Goal: Information Seeking & Learning: Learn about a topic

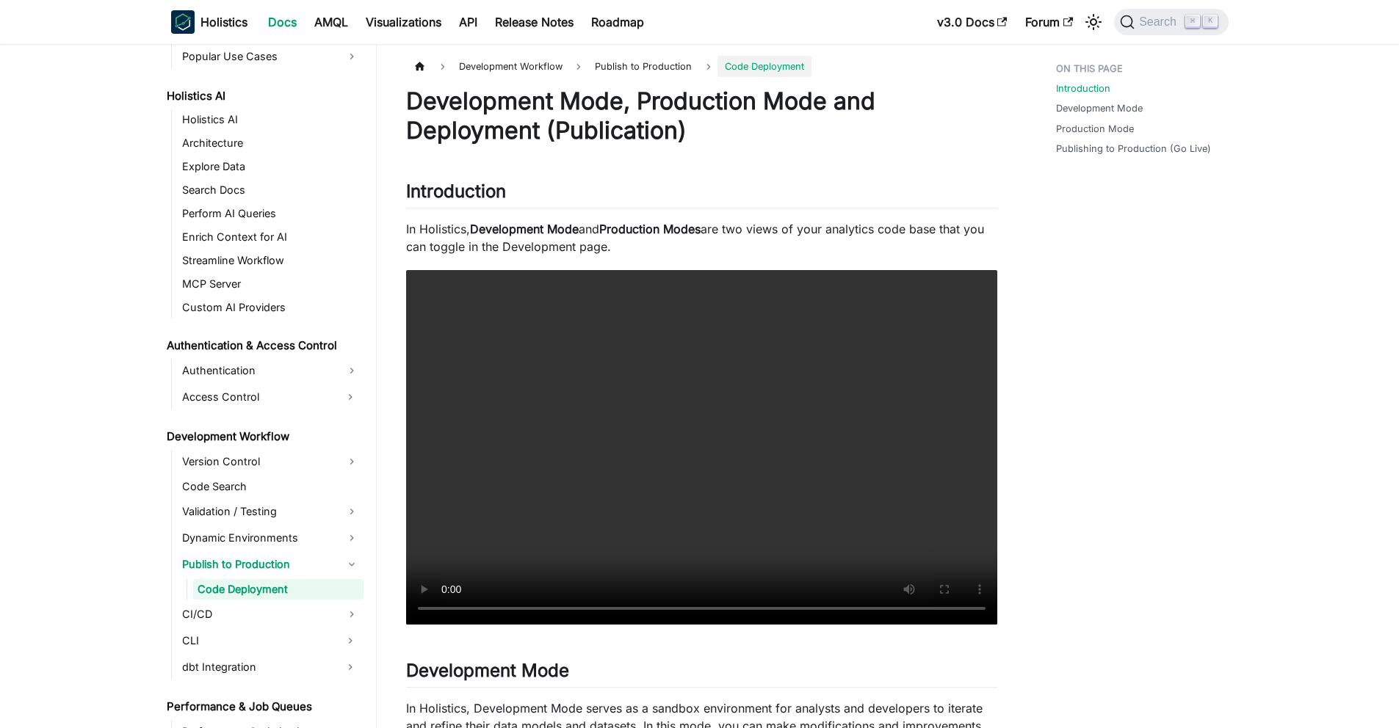
scroll to position [724, 0]
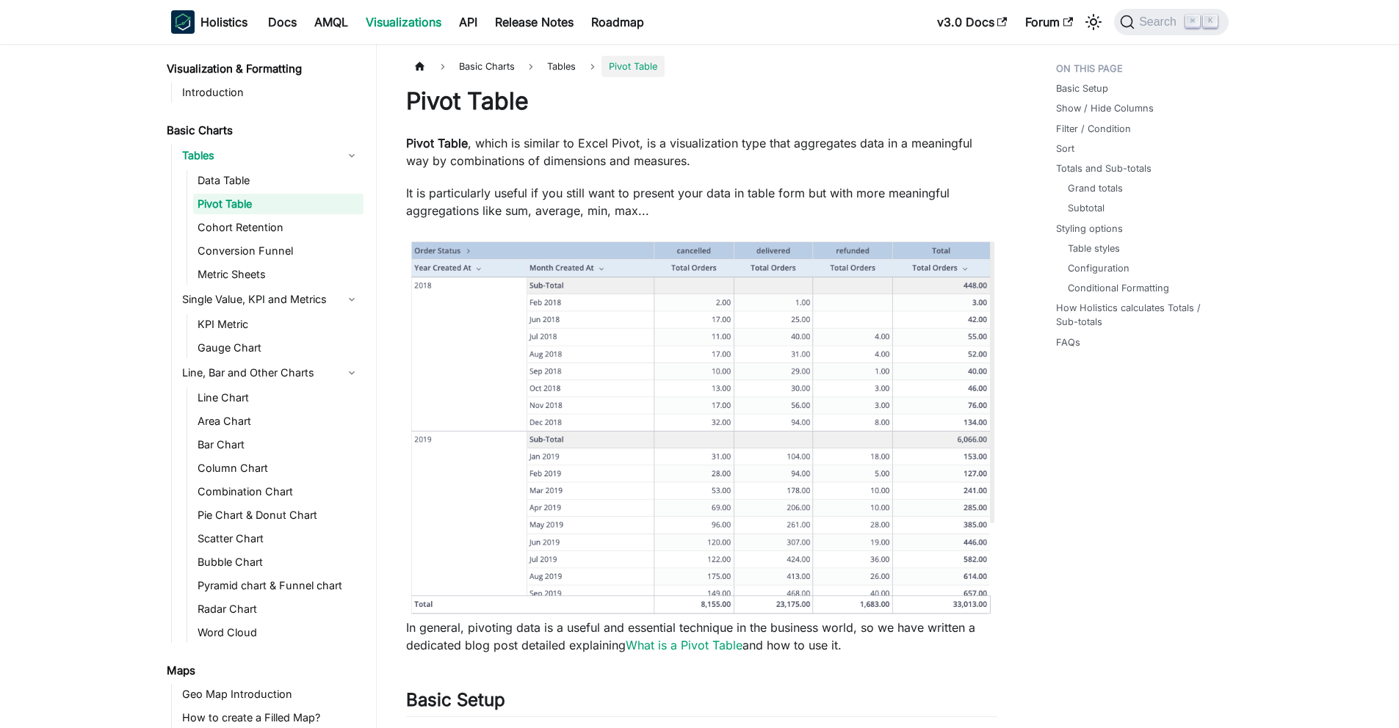
click at [442, 168] on p "Pivot Table , which is similar to Excel Pivot, is a visualization type that agg…" at bounding box center [701, 151] width 591 height 35
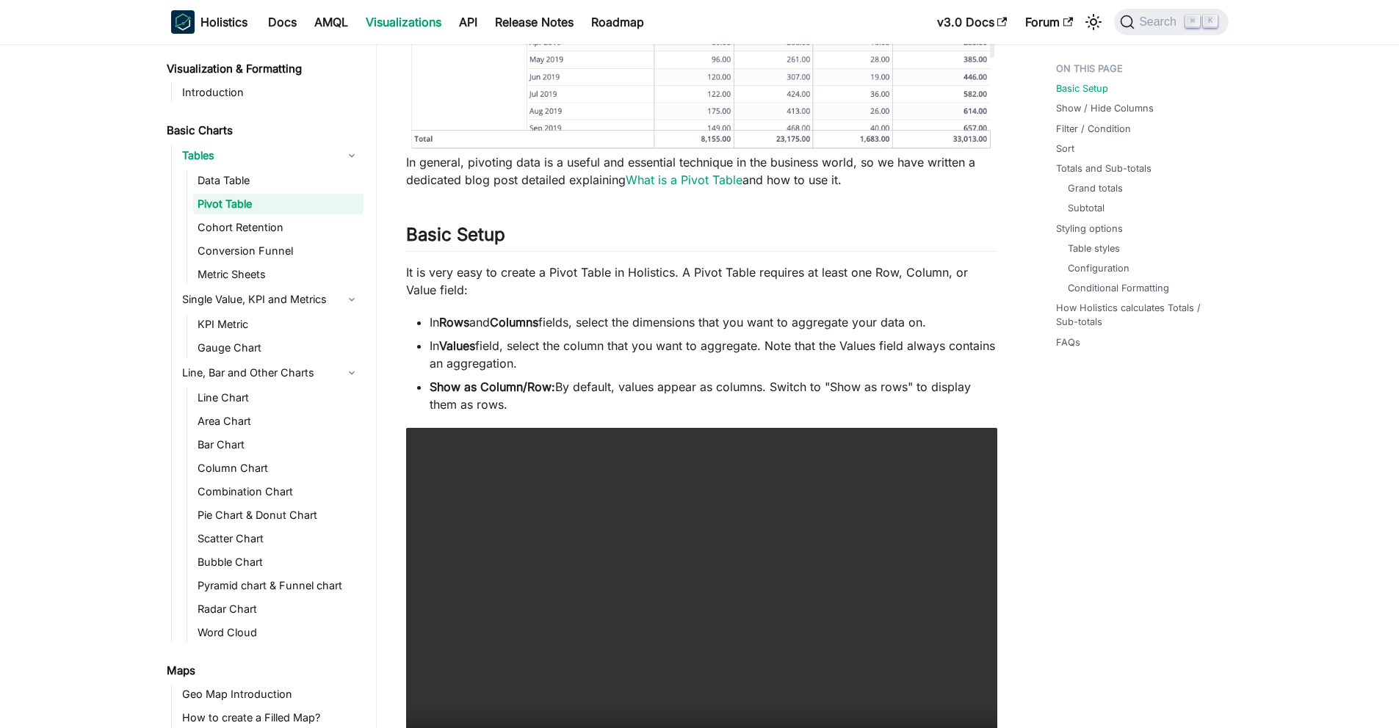
click at [496, 294] on p "It is very easy to create a Pivot Table in Holistics. A Pivot Table requires at…" at bounding box center [701, 281] width 591 height 35
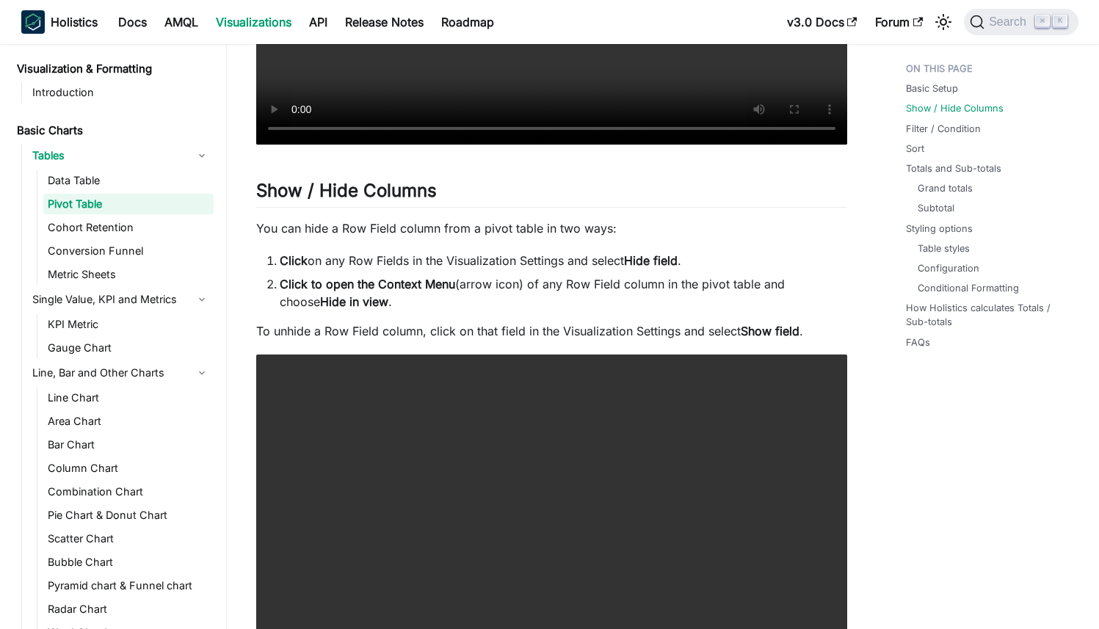
scroll to position [1200, 0]
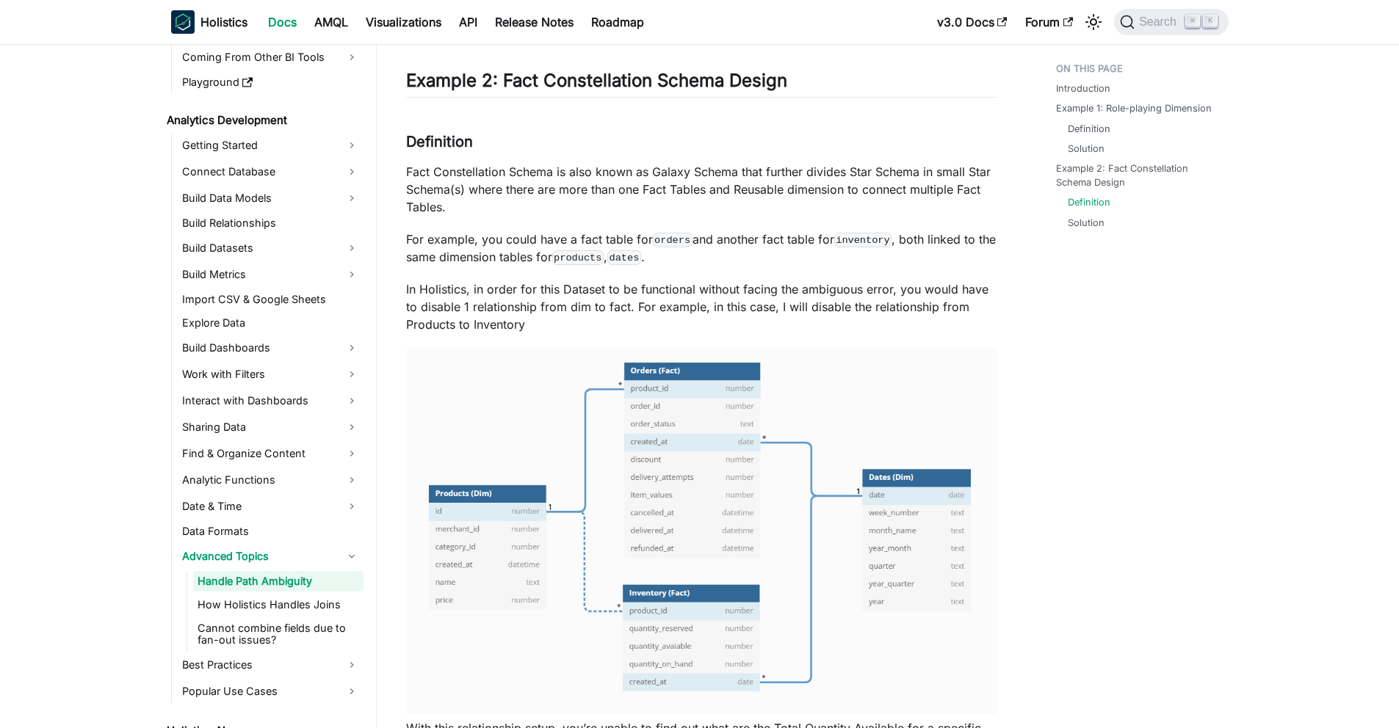
scroll to position [2744, 0]
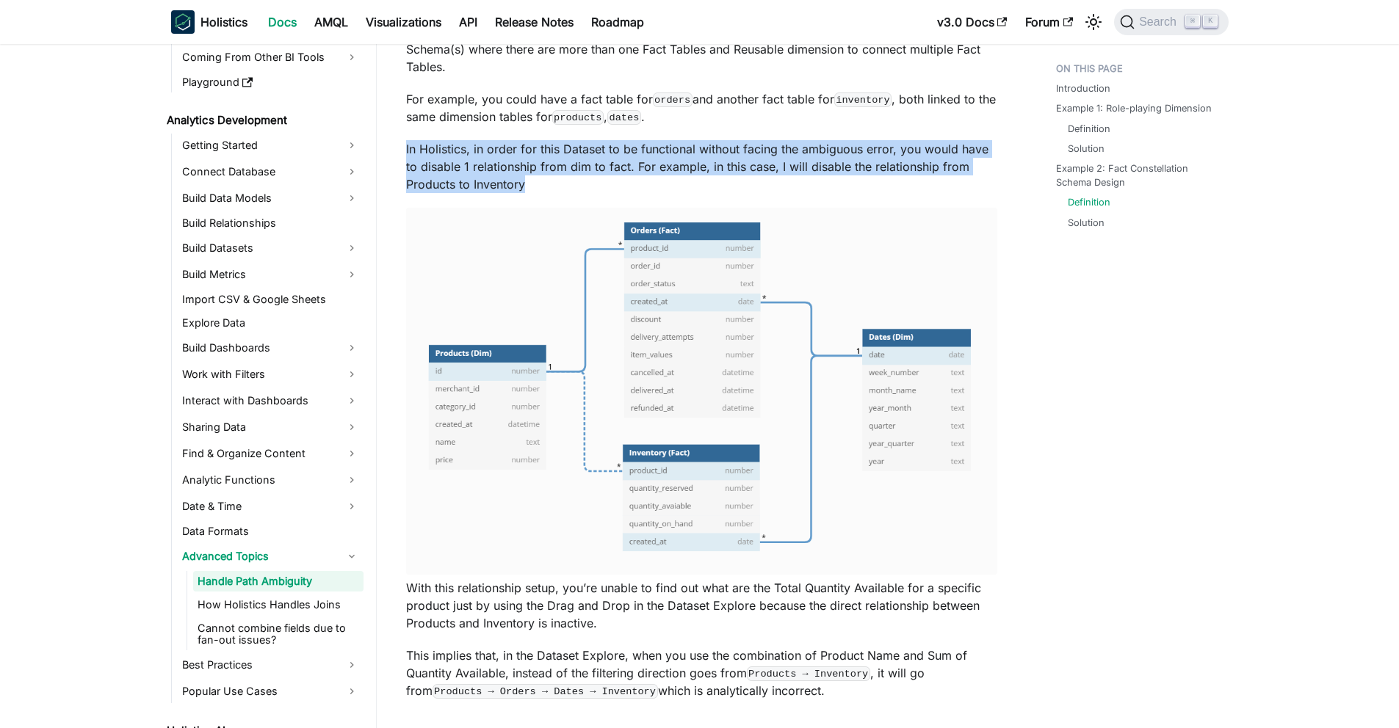
drag, startPoint x: 404, startPoint y: 159, endPoint x: 522, endPoint y: 200, distance: 125.2
click at [522, 193] on p "In Holistics, in order for this Dataset to be functional without facing the amb…" at bounding box center [701, 166] width 591 height 53
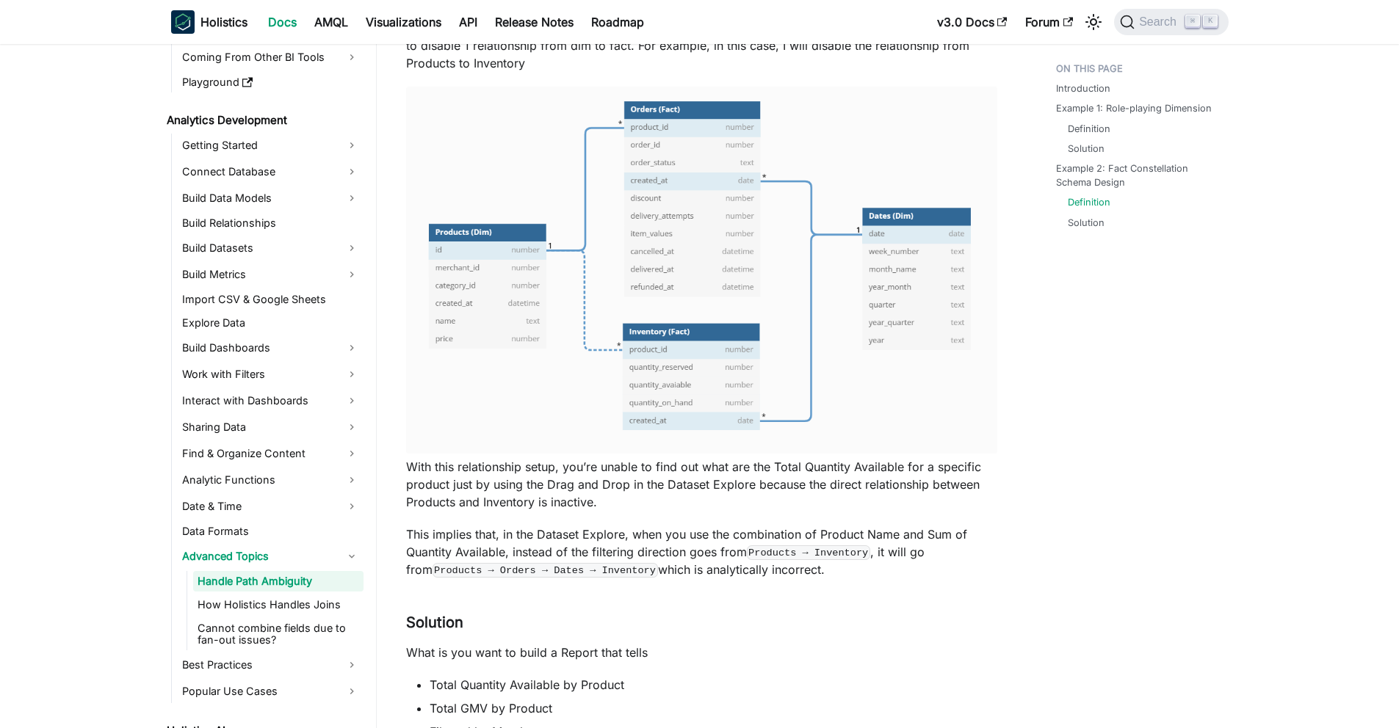
scroll to position [2870, 0]
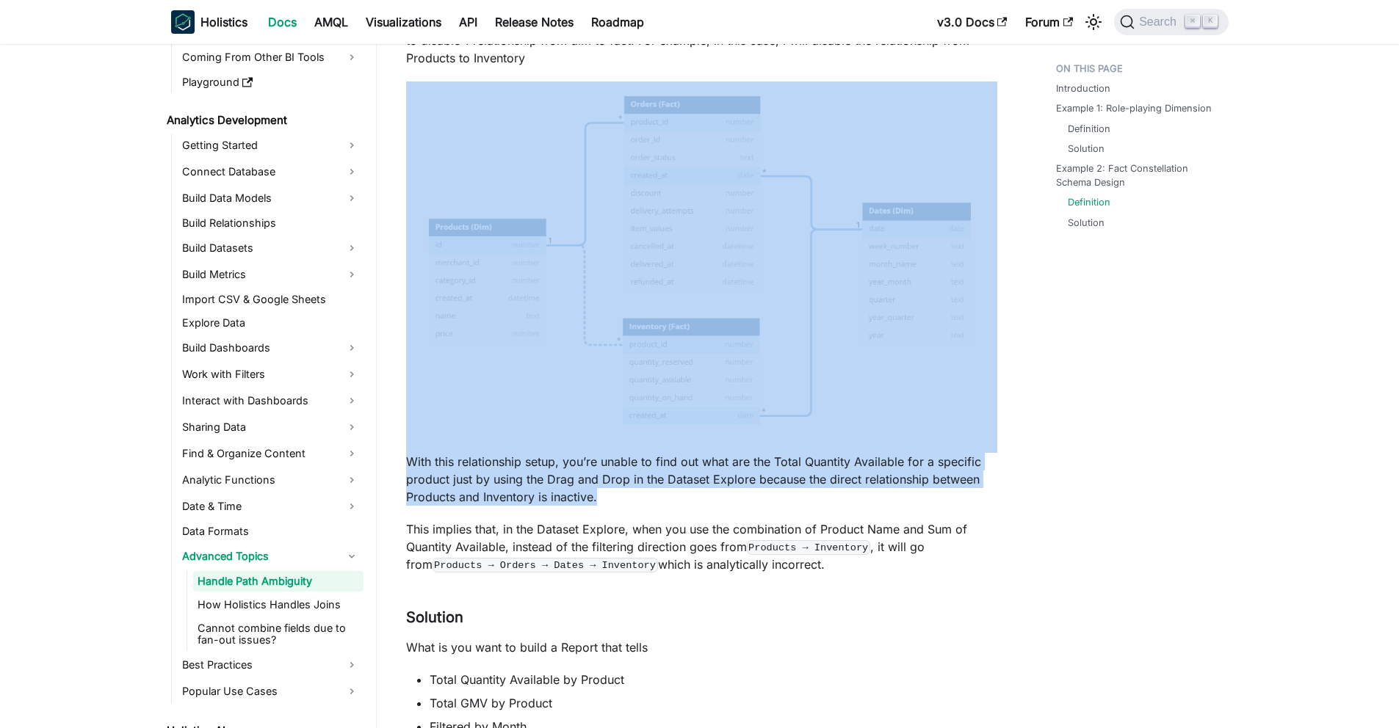
drag, startPoint x: 398, startPoint y: 469, endPoint x: 601, endPoint y: 510, distance: 206.8
click at [601, 506] on p "With this relationship setup, you’re unable to find out what are the Total Quan…" at bounding box center [701, 479] width 591 height 53
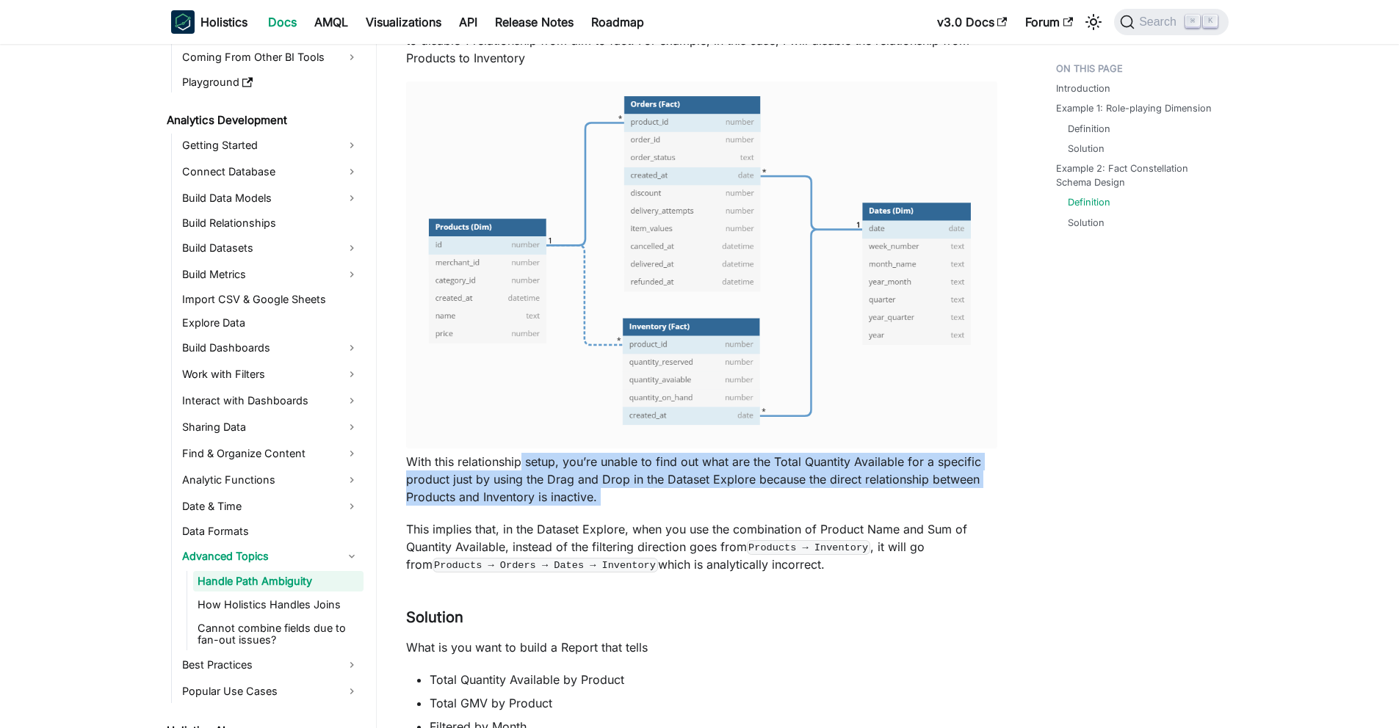
drag, startPoint x: 630, startPoint y: 529, endPoint x: 520, endPoint y: 487, distance: 118.1
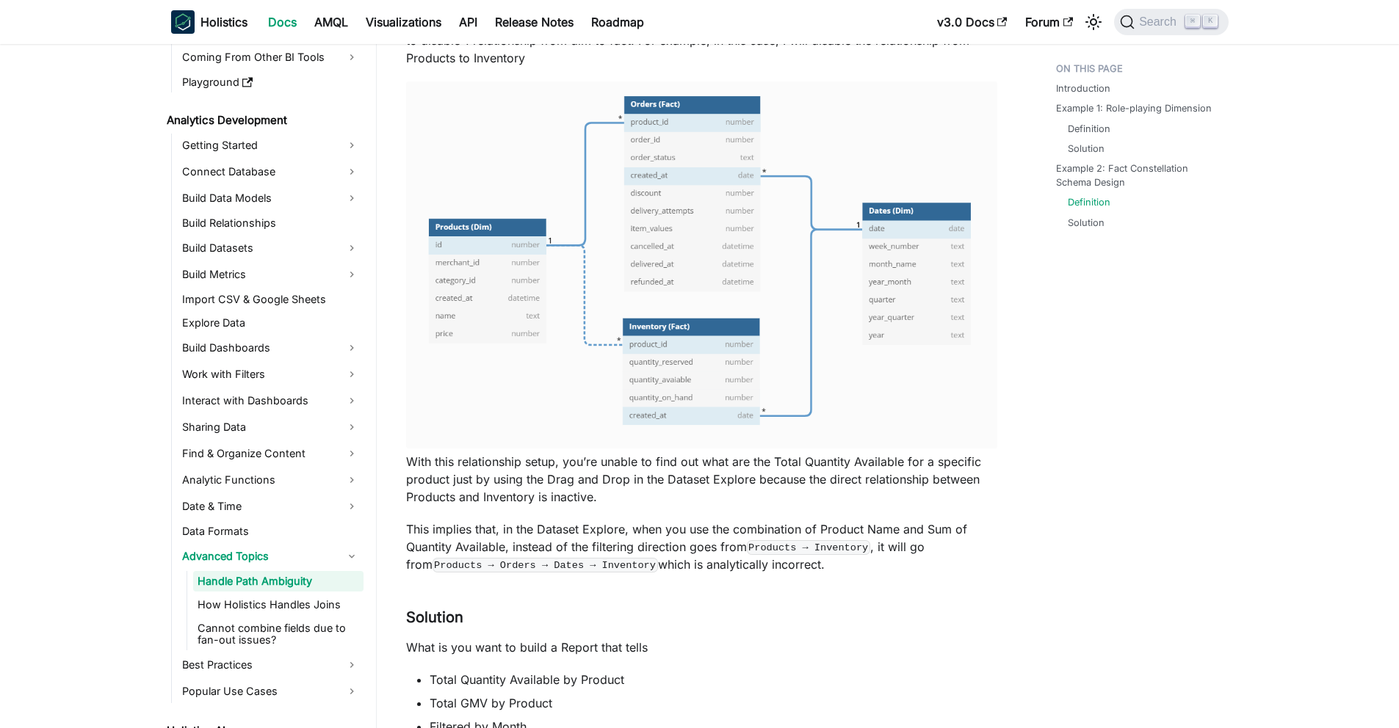
click at [614, 506] on p "With this relationship setup, you’re unable to find out what are the Total Quan…" at bounding box center [701, 479] width 591 height 53
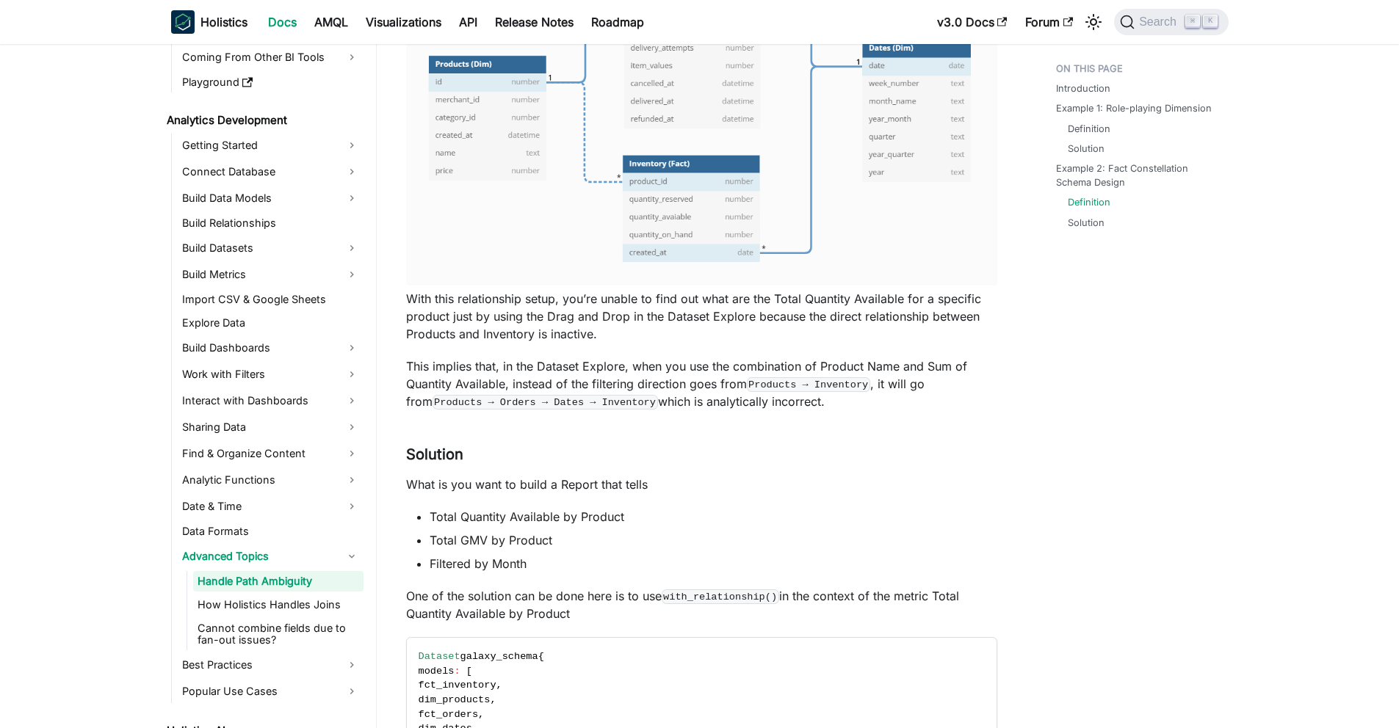
scroll to position [3032, 0]
drag, startPoint x: 471, startPoint y: 382, endPoint x: 678, endPoint y: 382, distance: 207.1
click at [680, 382] on p "This implies that, in the Dataset Explore, when you use the combination of Prod…" at bounding box center [701, 384] width 591 height 53
click at [678, 382] on p "This implies that, in the Dataset Explore, when you use the combination of Prod…" at bounding box center [701, 384] width 591 height 53
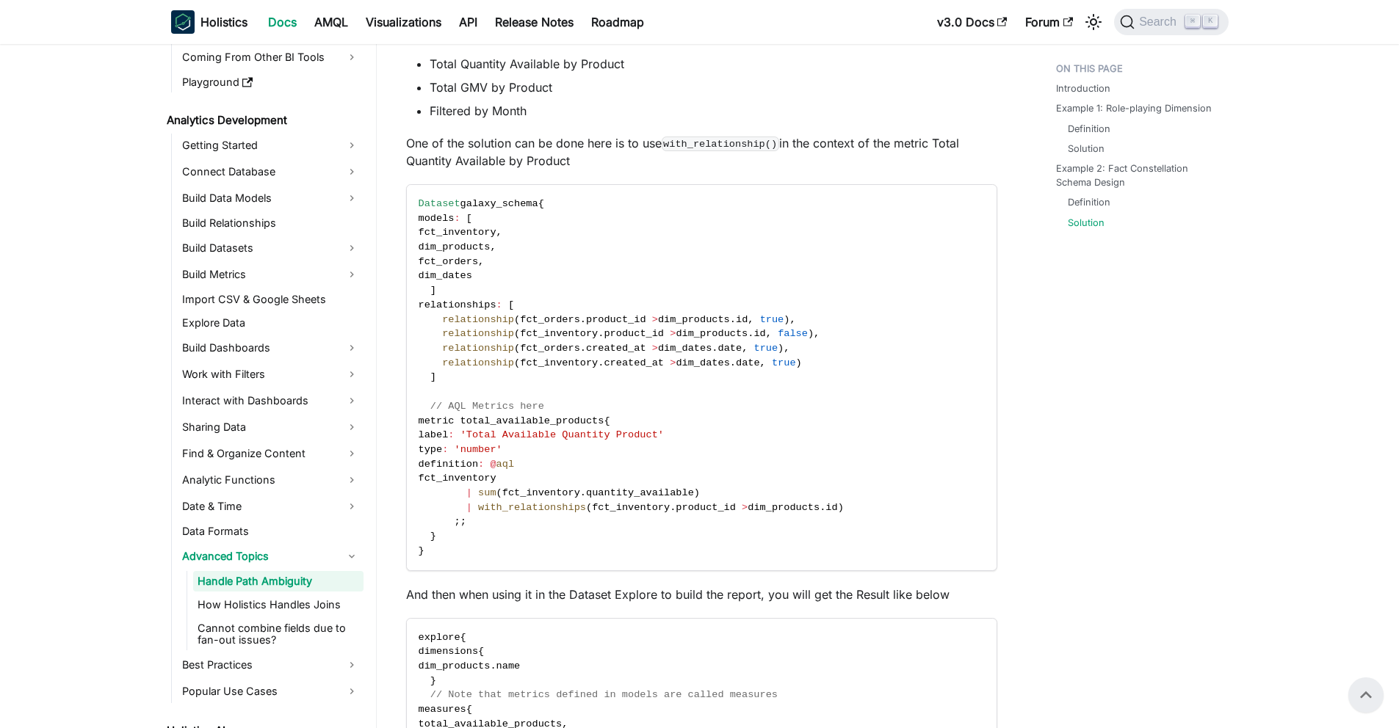
scroll to position [3487, 0]
click at [681, 513] on span "product_id" at bounding box center [706, 506] width 60 height 11
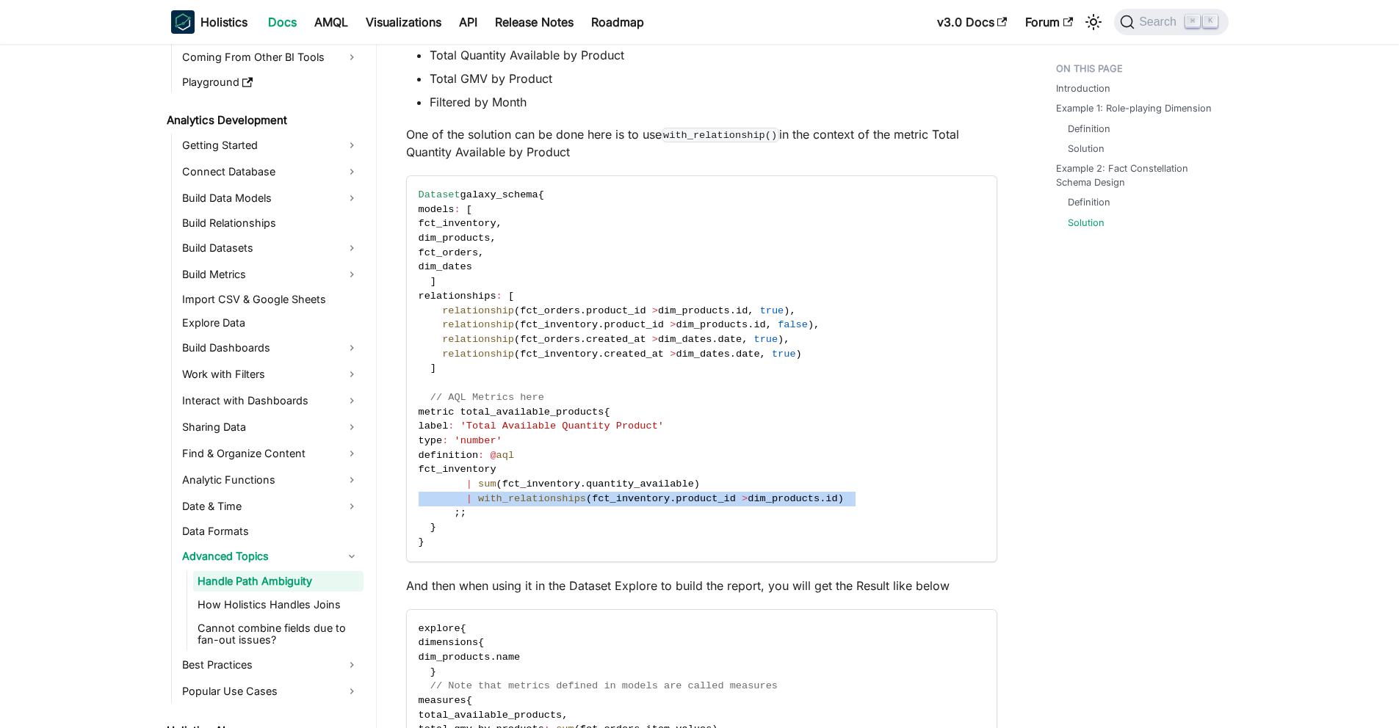
scroll to position [163, 0]
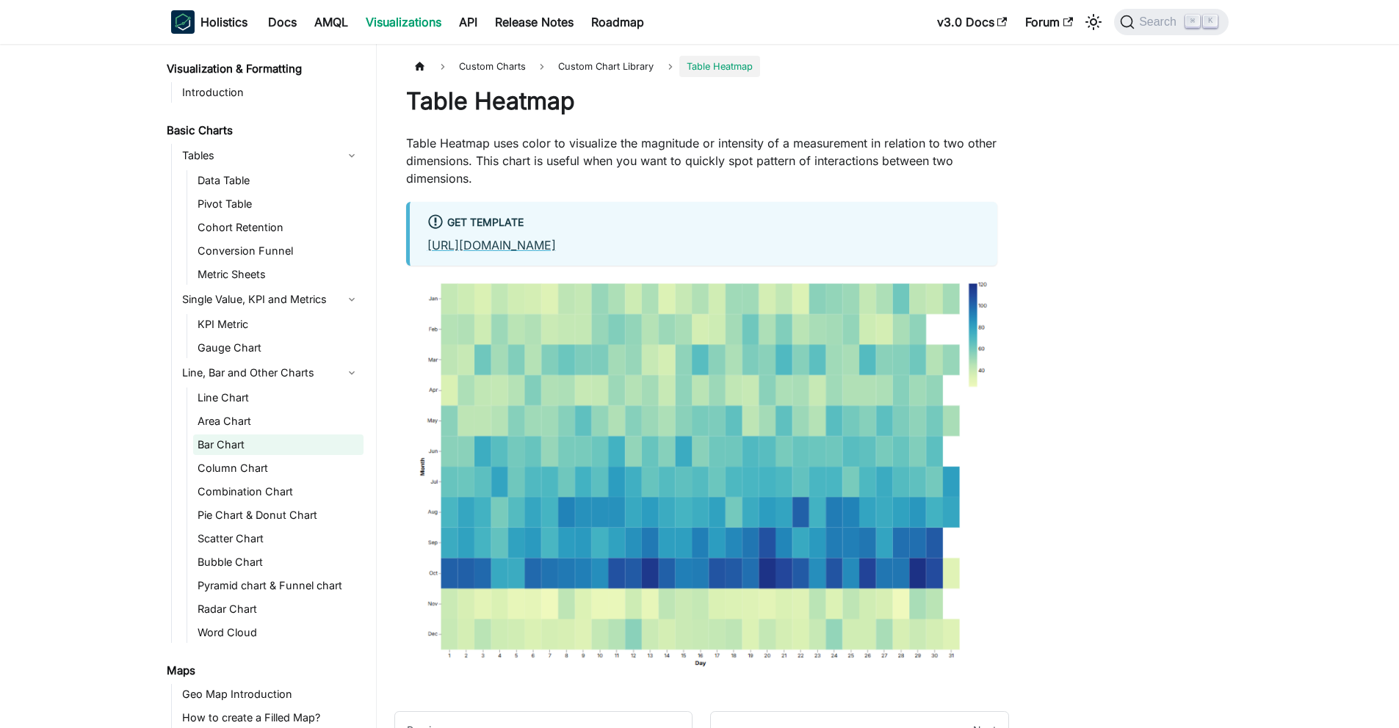
click at [217, 450] on link "Bar Chart" at bounding box center [278, 445] width 170 height 21
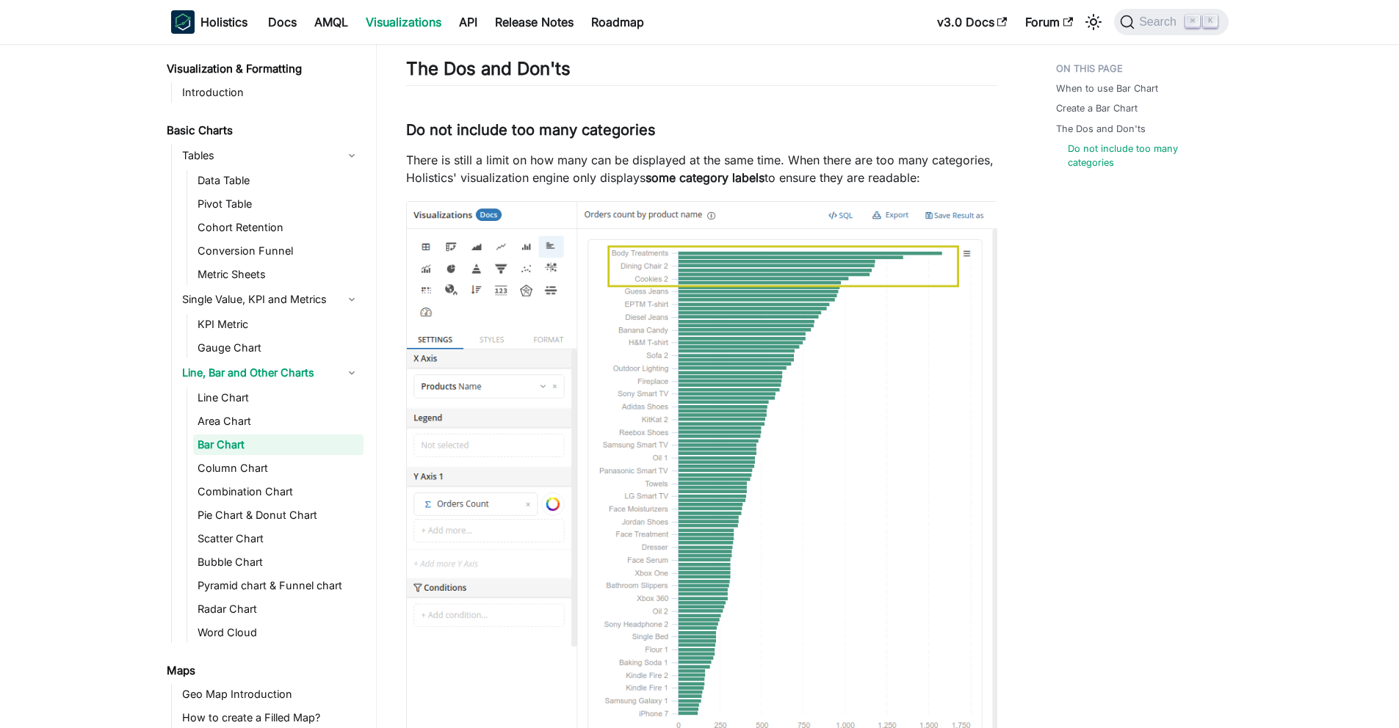
scroll to position [1750, 0]
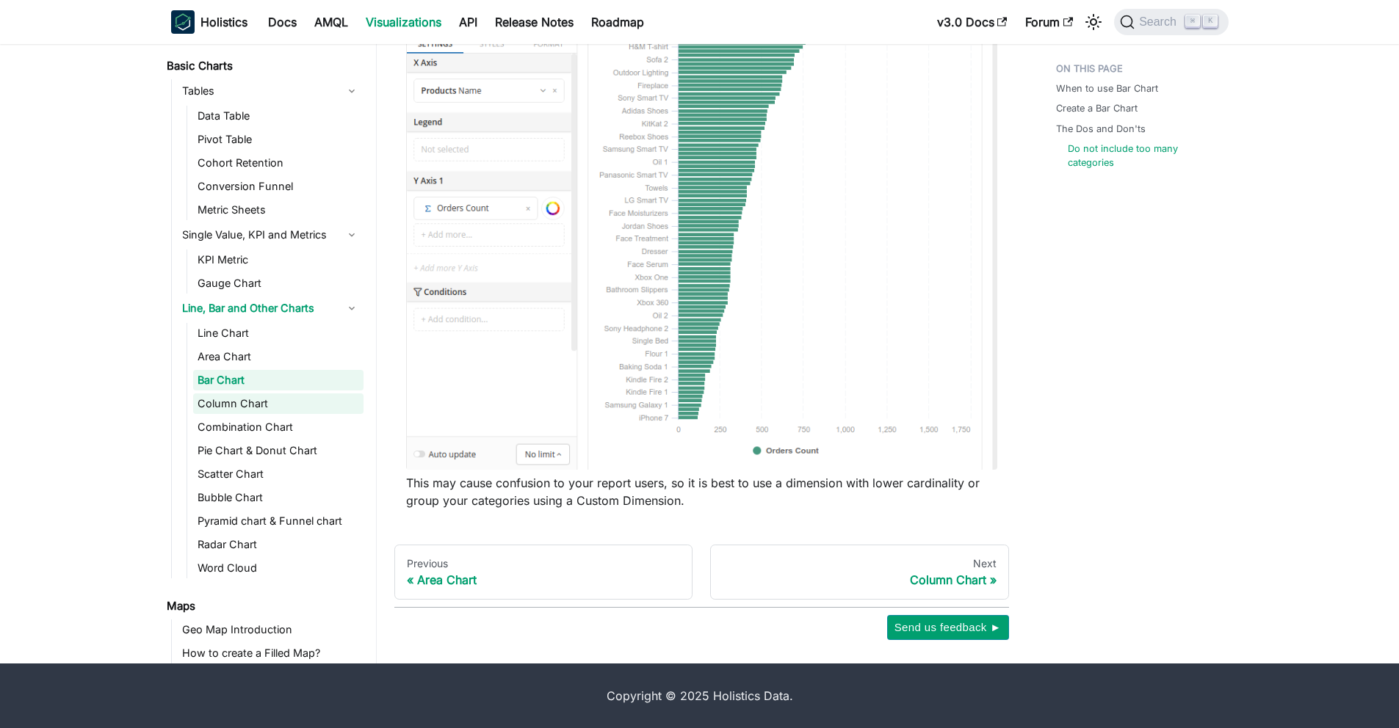
click at [250, 406] on link "Column Chart" at bounding box center [278, 404] width 170 height 21
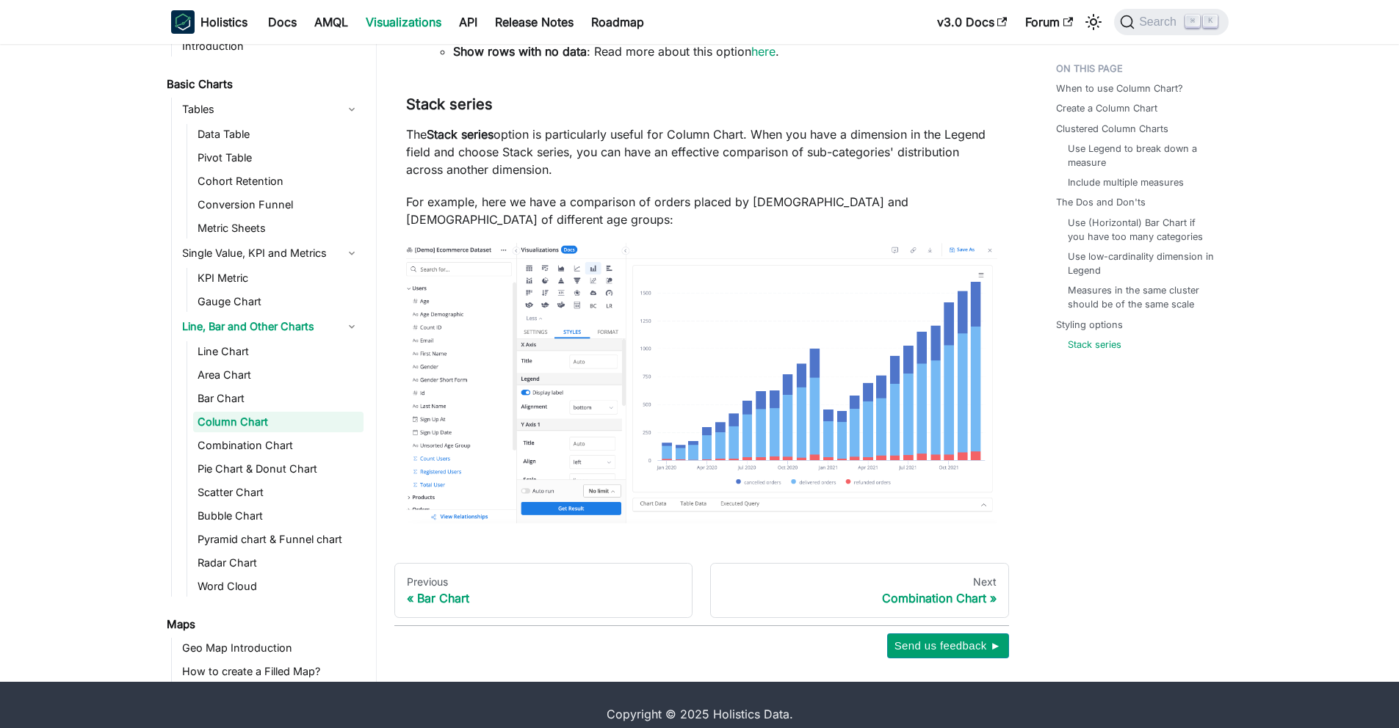
scroll to position [5130, 0]
drag, startPoint x: 757, startPoint y: 130, endPoint x: 490, endPoint y: 156, distance: 268.6
click at [490, 156] on p "The Stack series option is particularly useful for Column Chart. When you have …" at bounding box center [701, 151] width 591 height 53
drag, startPoint x: 501, startPoint y: 149, endPoint x: 681, endPoint y: 148, distance: 179.9
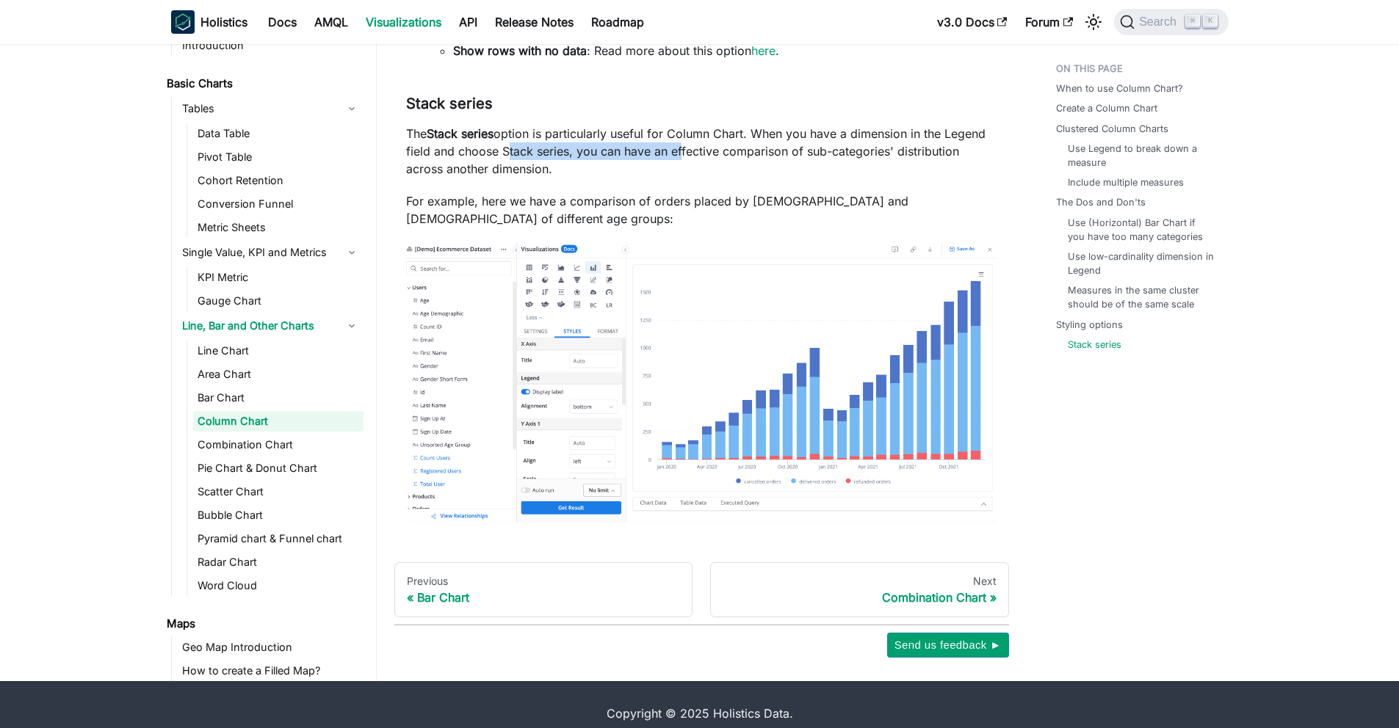
click at [681, 148] on p "The Stack series option is particularly useful for Column Chart. When you have …" at bounding box center [701, 151] width 591 height 53
drag, startPoint x: 466, startPoint y: 199, endPoint x: 638, endPoint y: 198, distance: 171.8
click at [638, 198] on p "For example, here we have a comparison of orders placed by males and females of…" at bounding box center [701, 209] width 591 height 35
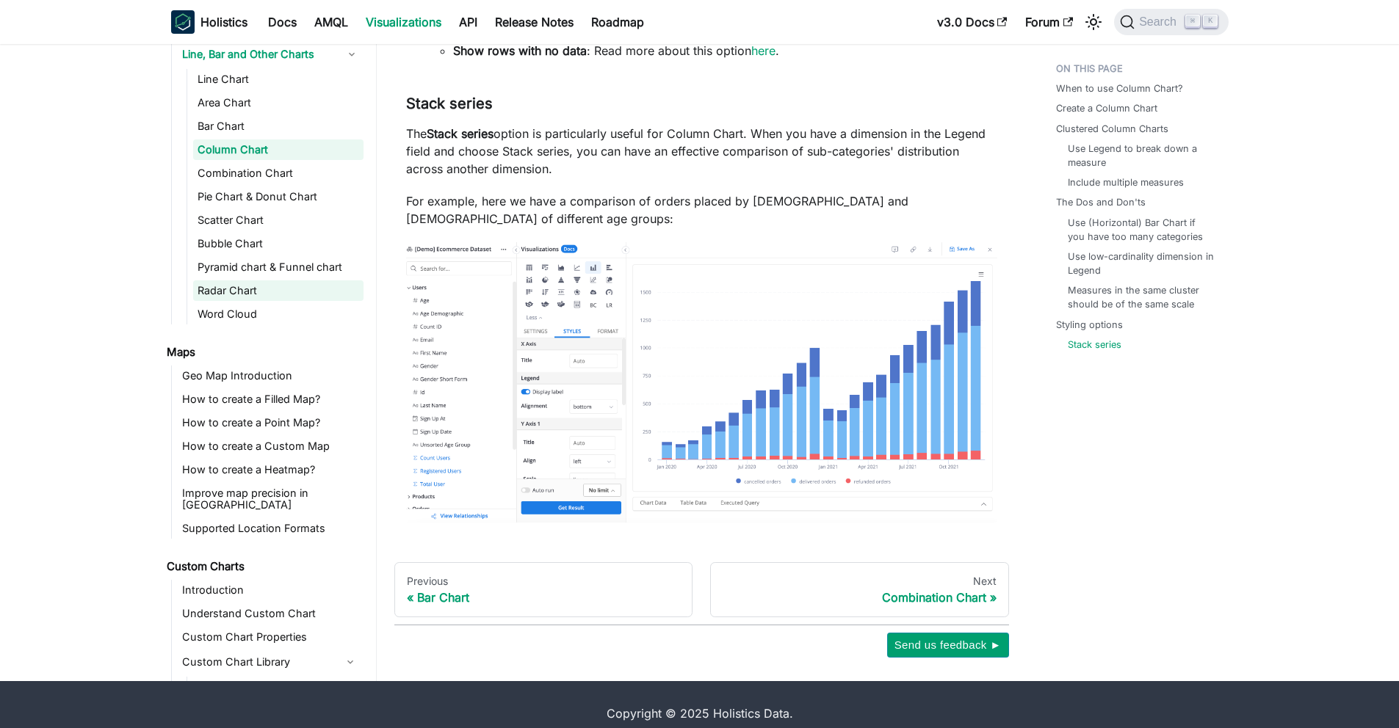
scroll to position [277, 0]
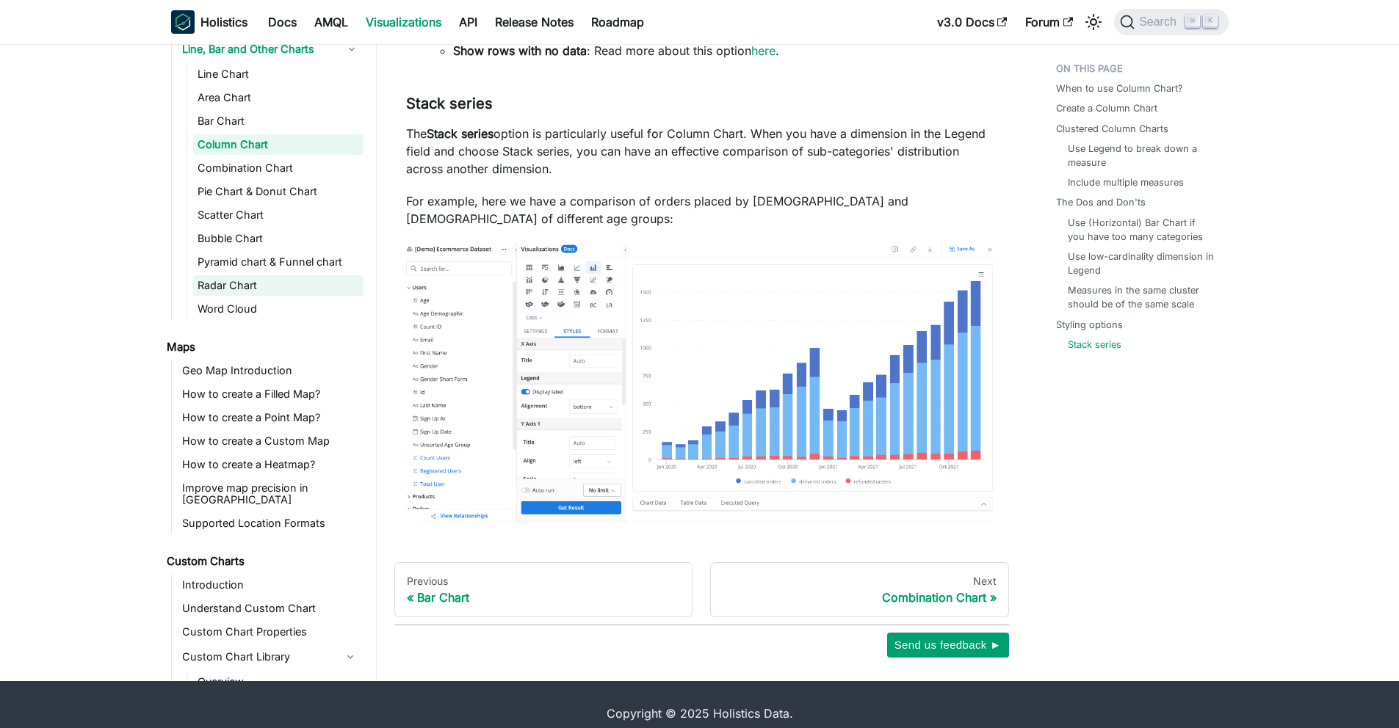
click at [237, 275] on link "Radar Chart" at bounding box center [278, 285] width 170 height 21
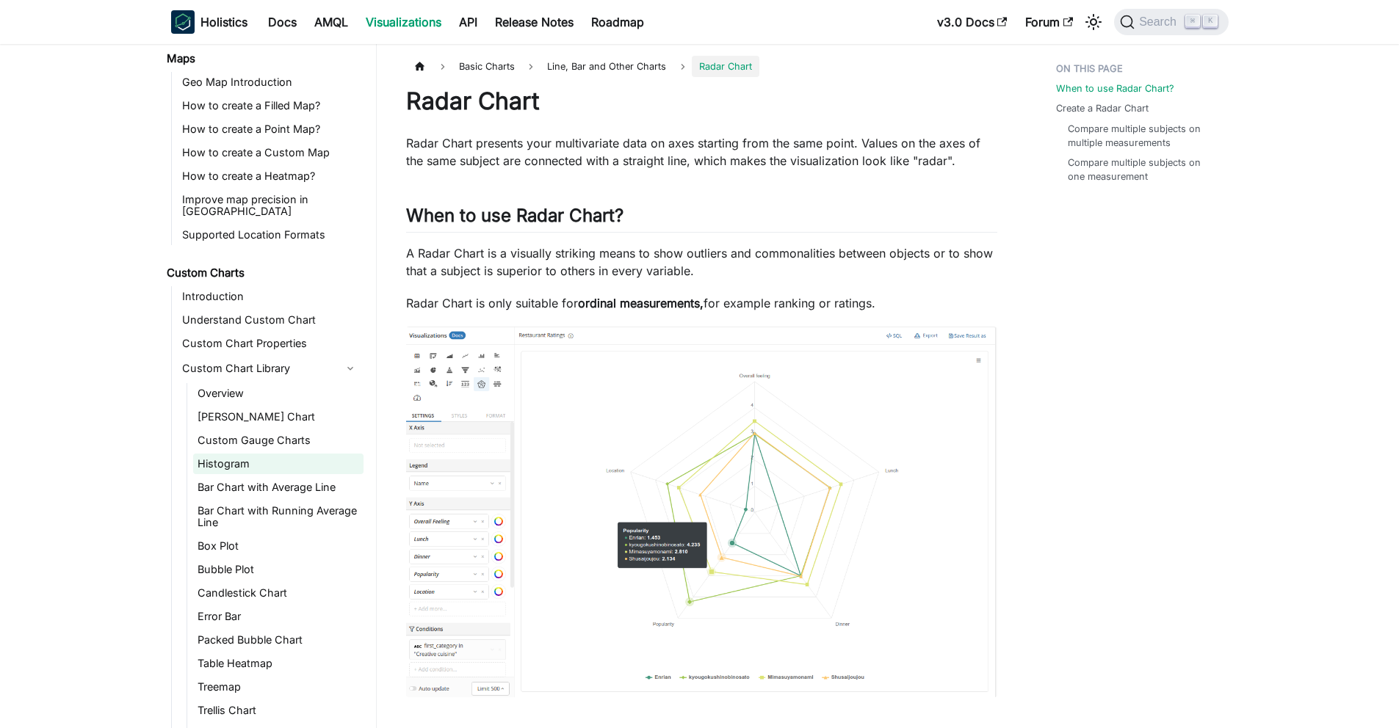
scroll to position [758, 0]
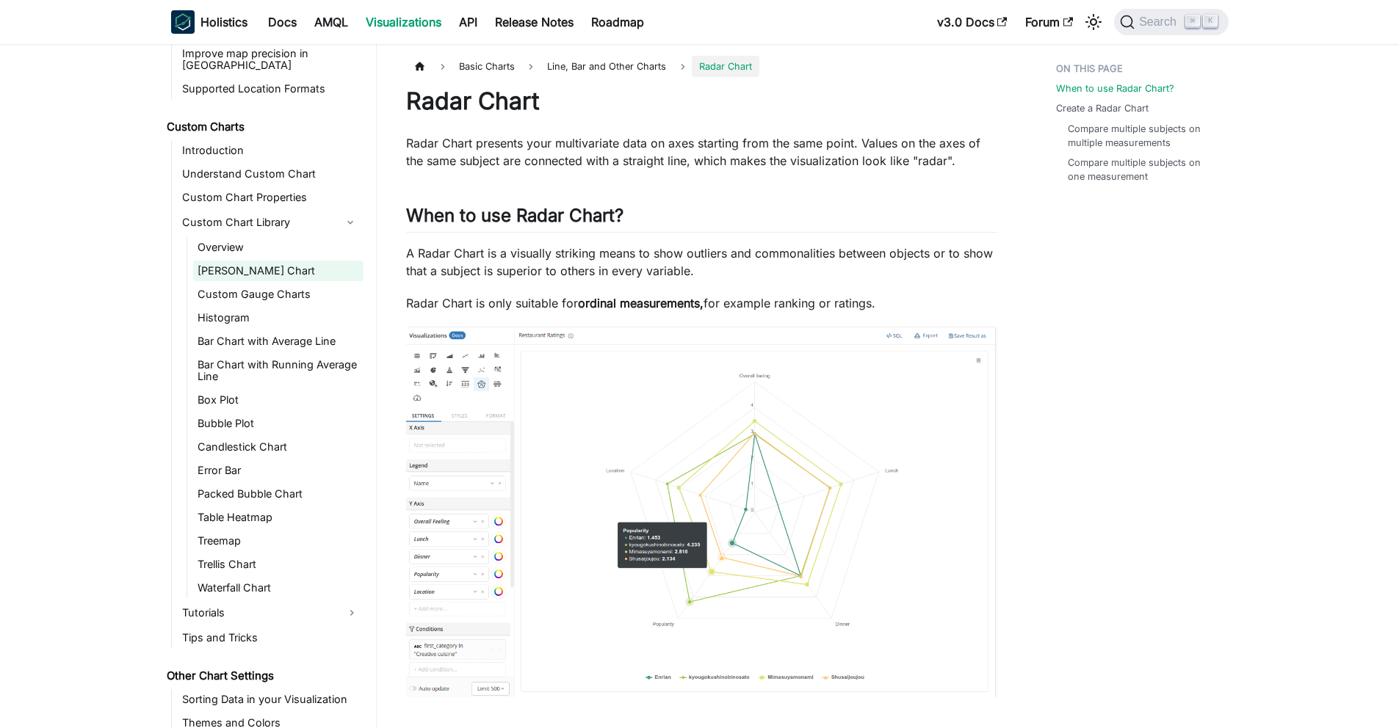
click at [239, 261] on link "Sankey Chart" at bounding box center [278, 271] width 170 height 21
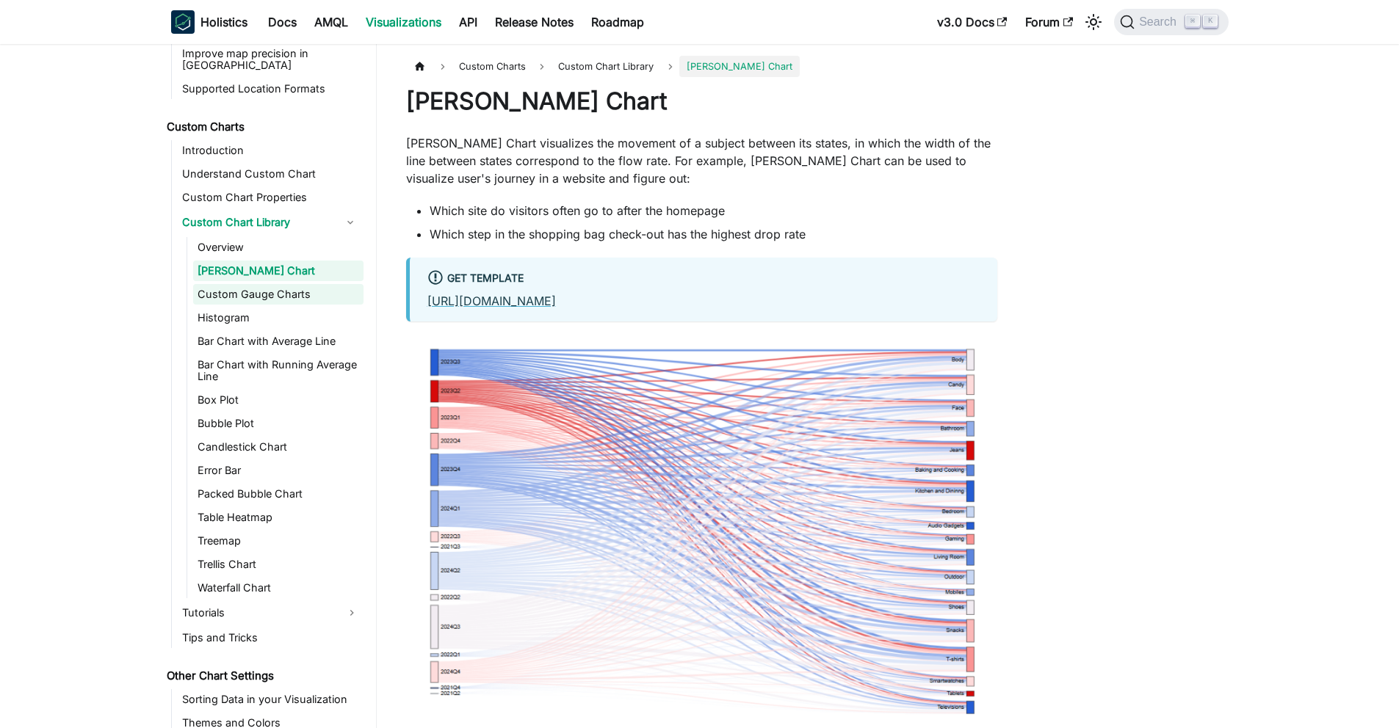
click at [245, 284] on link "Custom Gauge Charts" at bounding box center [278, 294] width 170 height 21
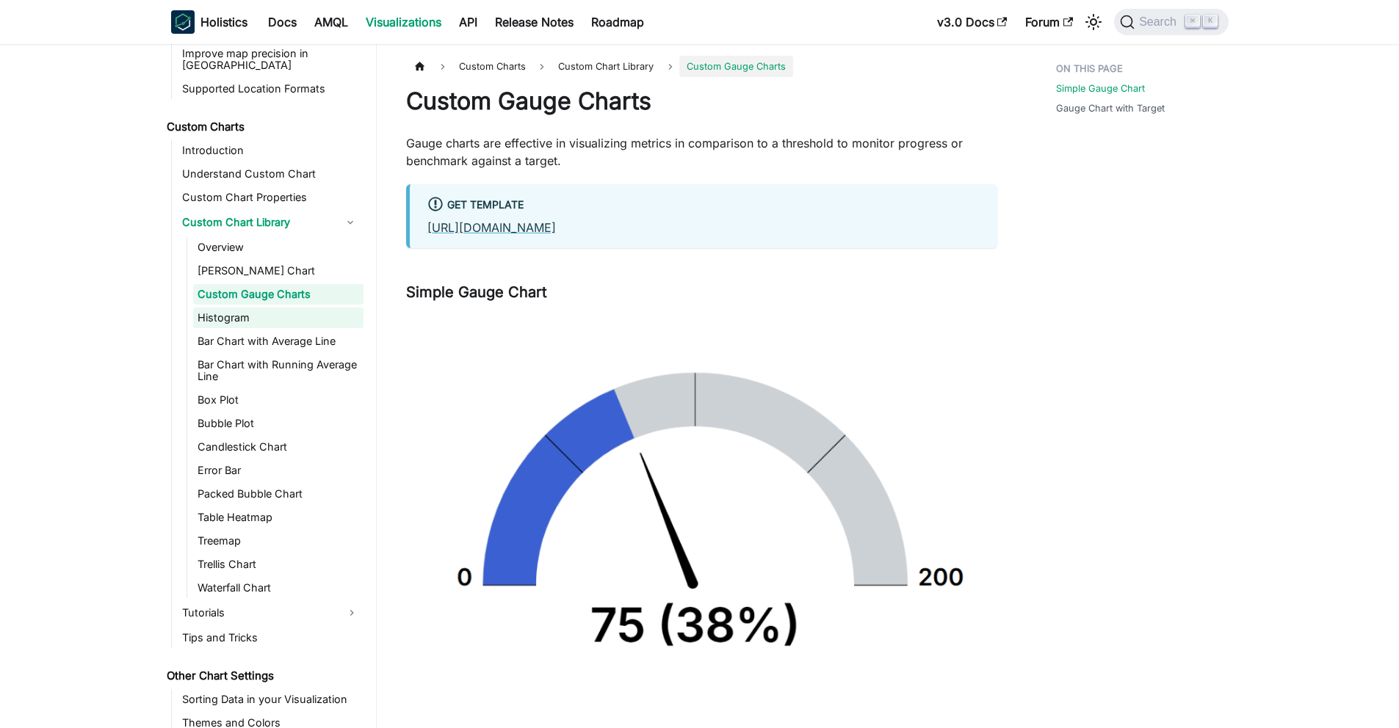
click at [243, 314] on link "Histogram" at bounding box center [278, 318] width 170 height 21
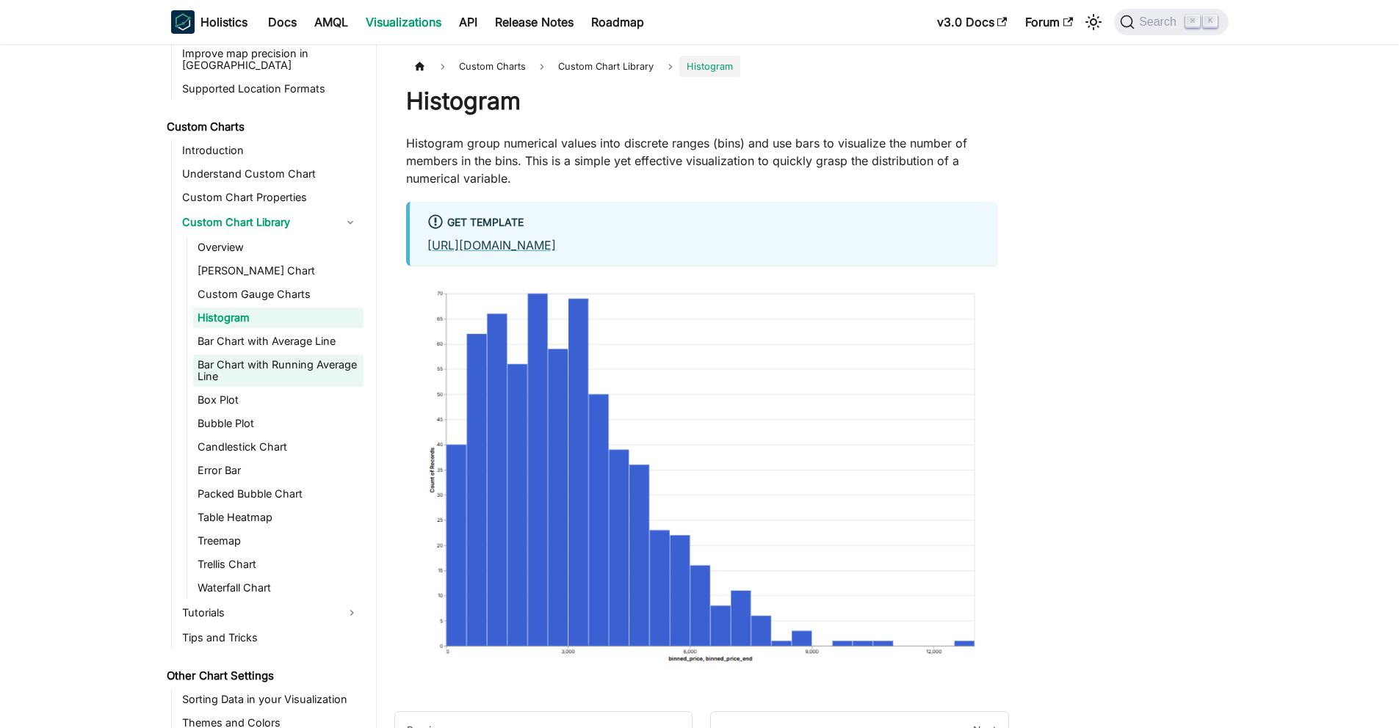
scroll to position [781, 0]
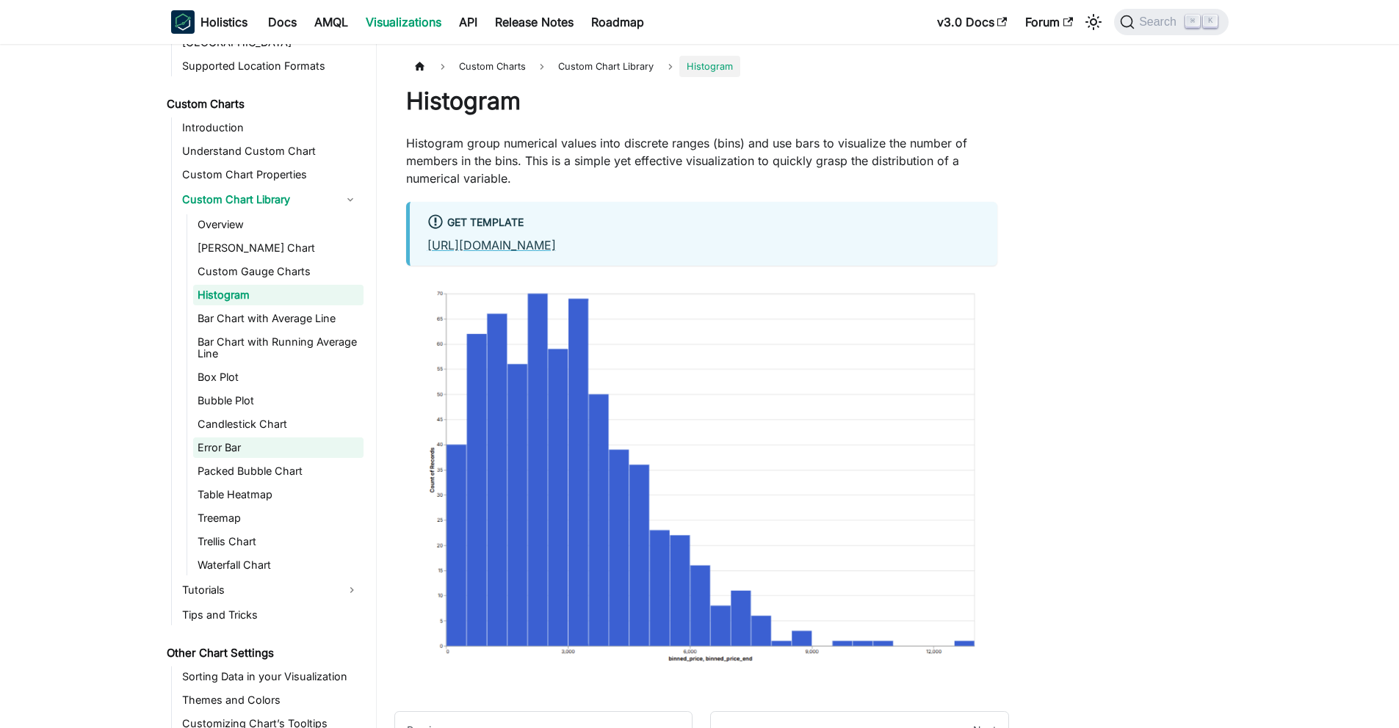
click at [256, 438] on link "Error Bar" at bounding box center [278, 448] width 170 height 21
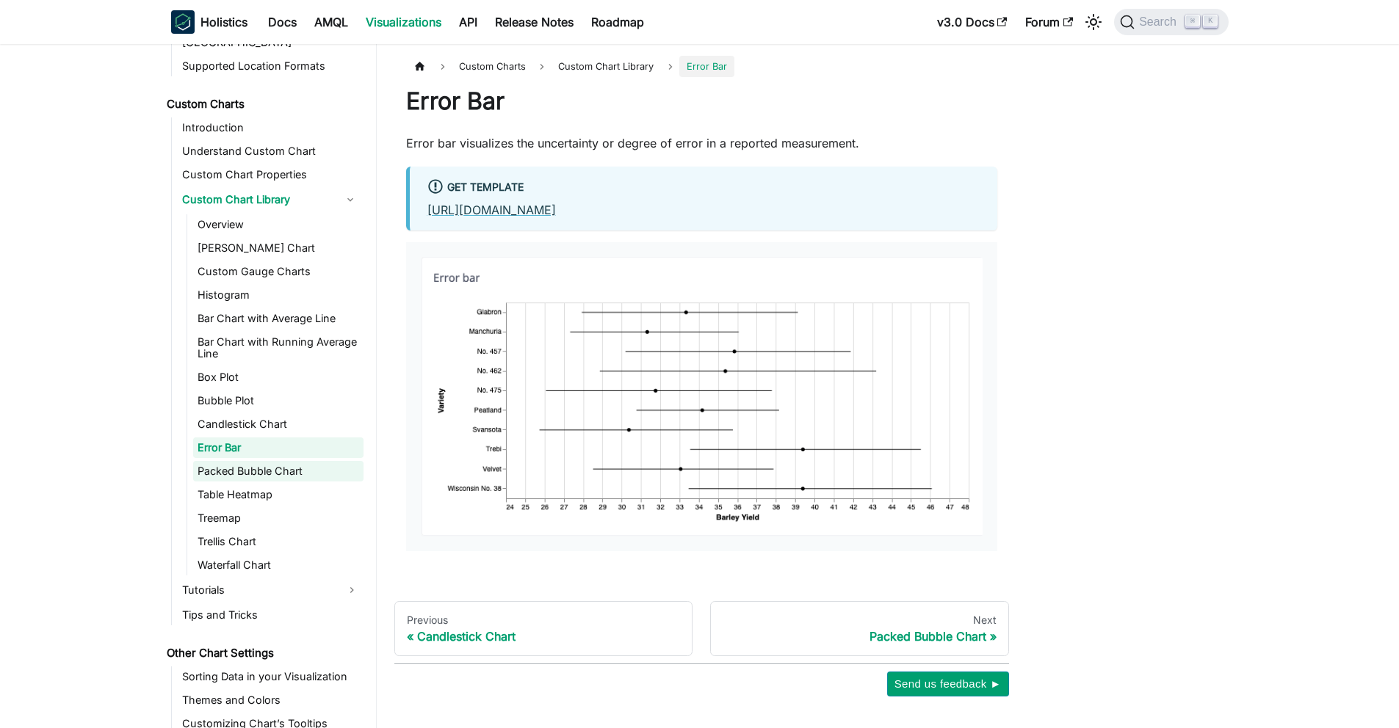
click at [257, 461] on link "Packed Bubble Chart" at bounding box center [278, 471] width 170 height 21
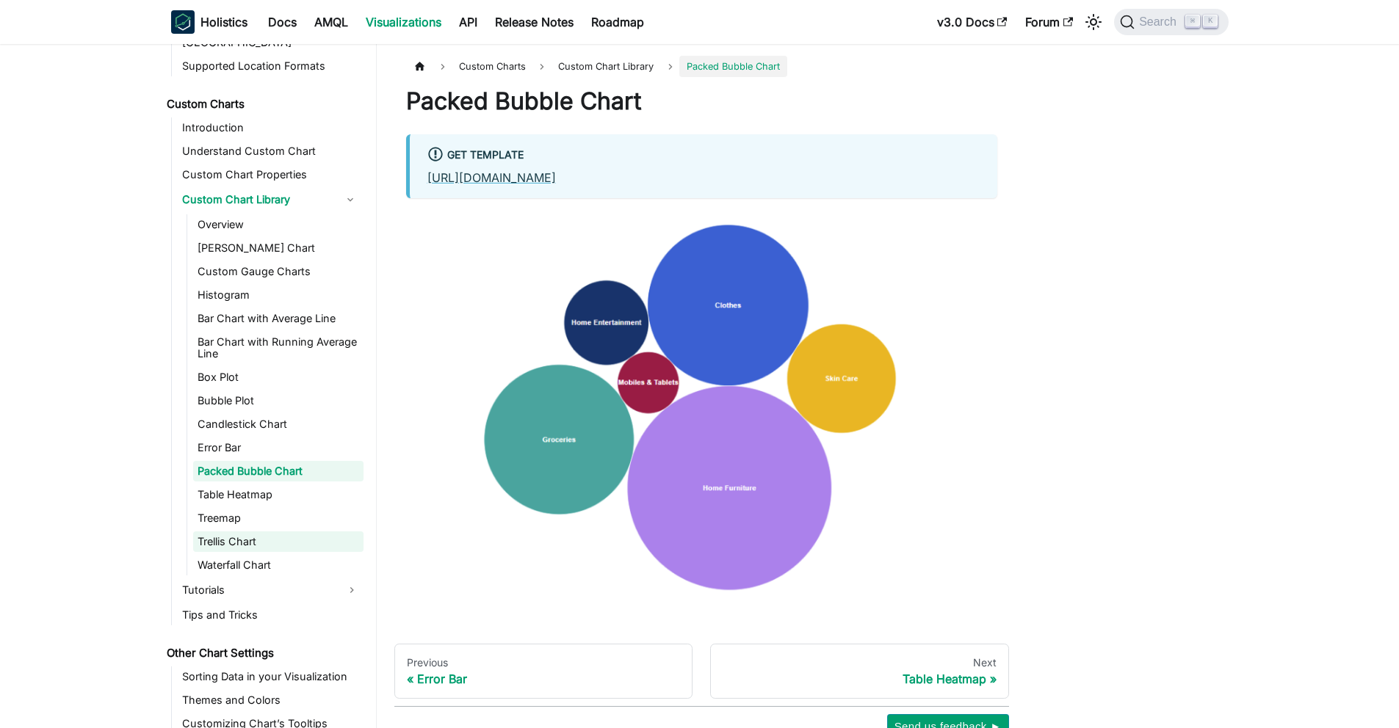
click at [253, 538] on link "Trellis Chart" at bounding box center [278, 542] width 170 height 21
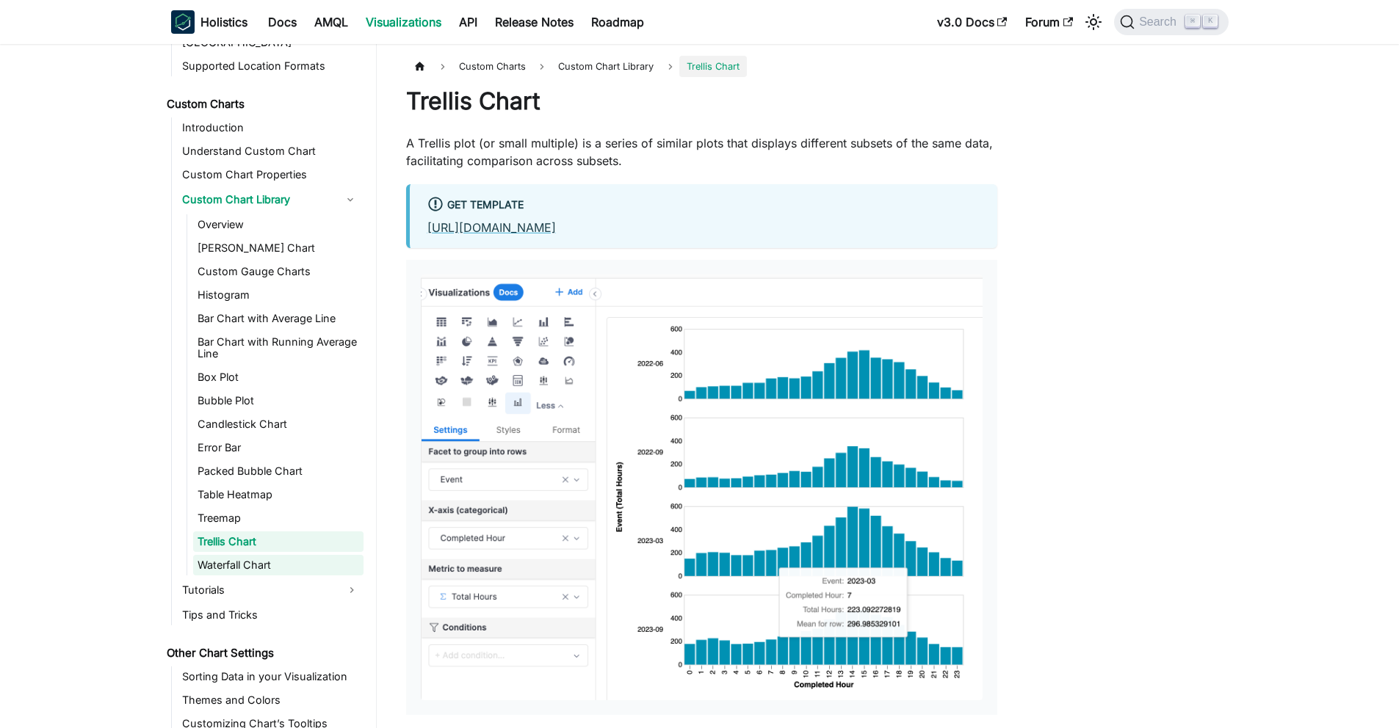
click at [256, 559] on link "Waterfall Chart" at bounding box center [278, 565] width 170 height 21
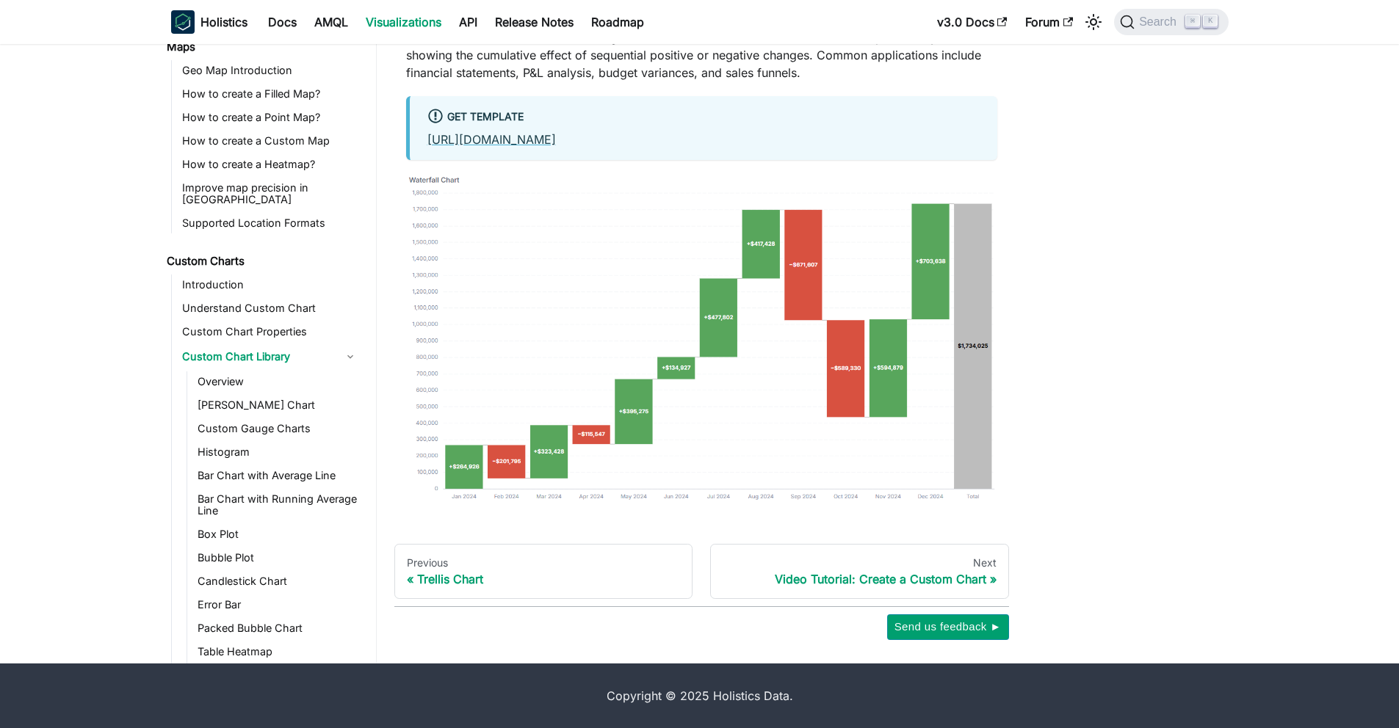
scroll to position [554, 0]
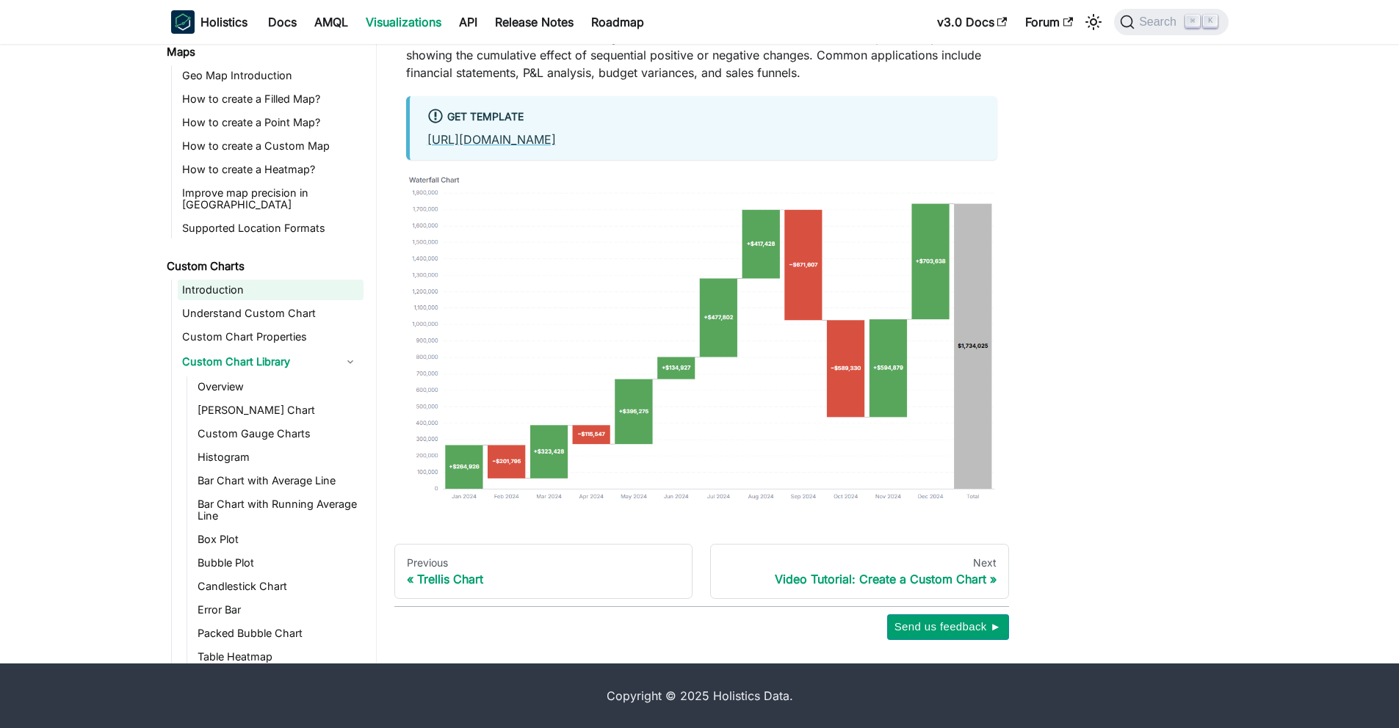
click at [253, 281] on link "Introduction" at bounding box center [271, 290] width 186 height 21
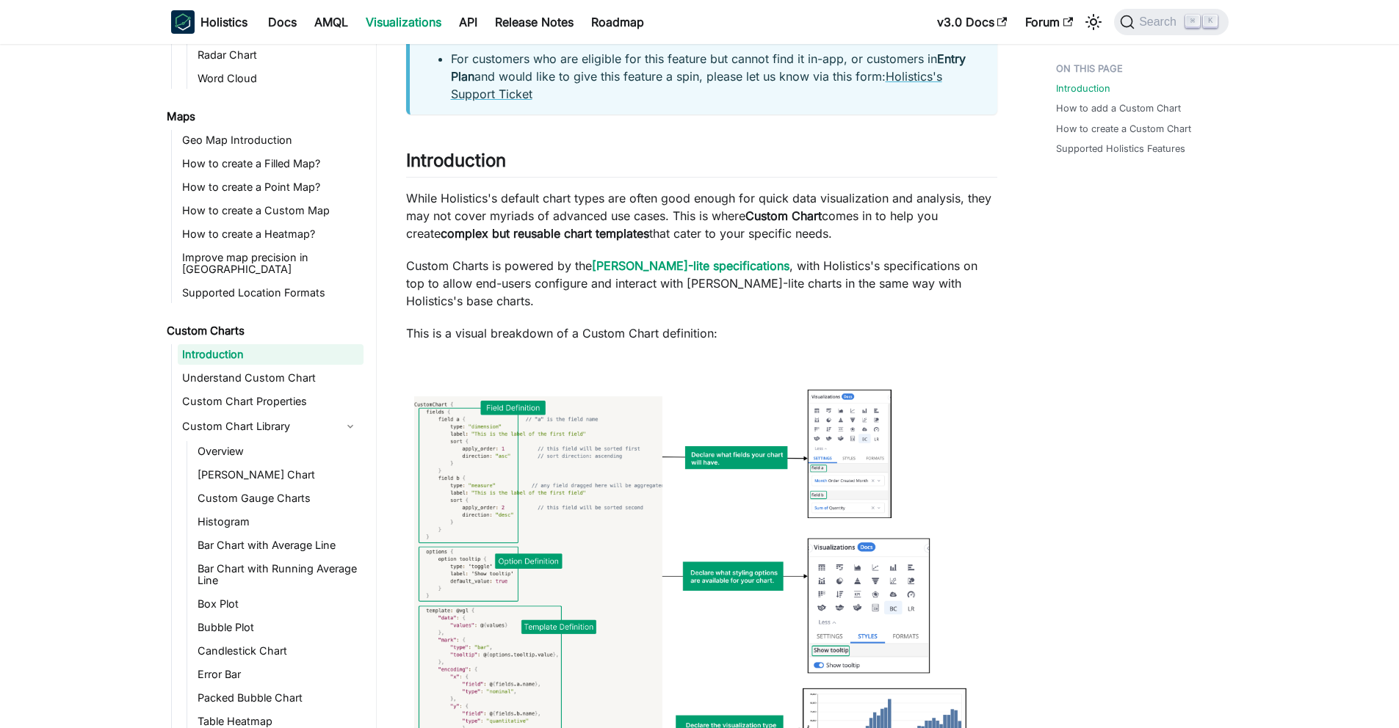
scroll to position [149, 0]
click at [665, 264] on strong "Vega-lite specifications" at bounding box center [691, 265] width 198 height 15
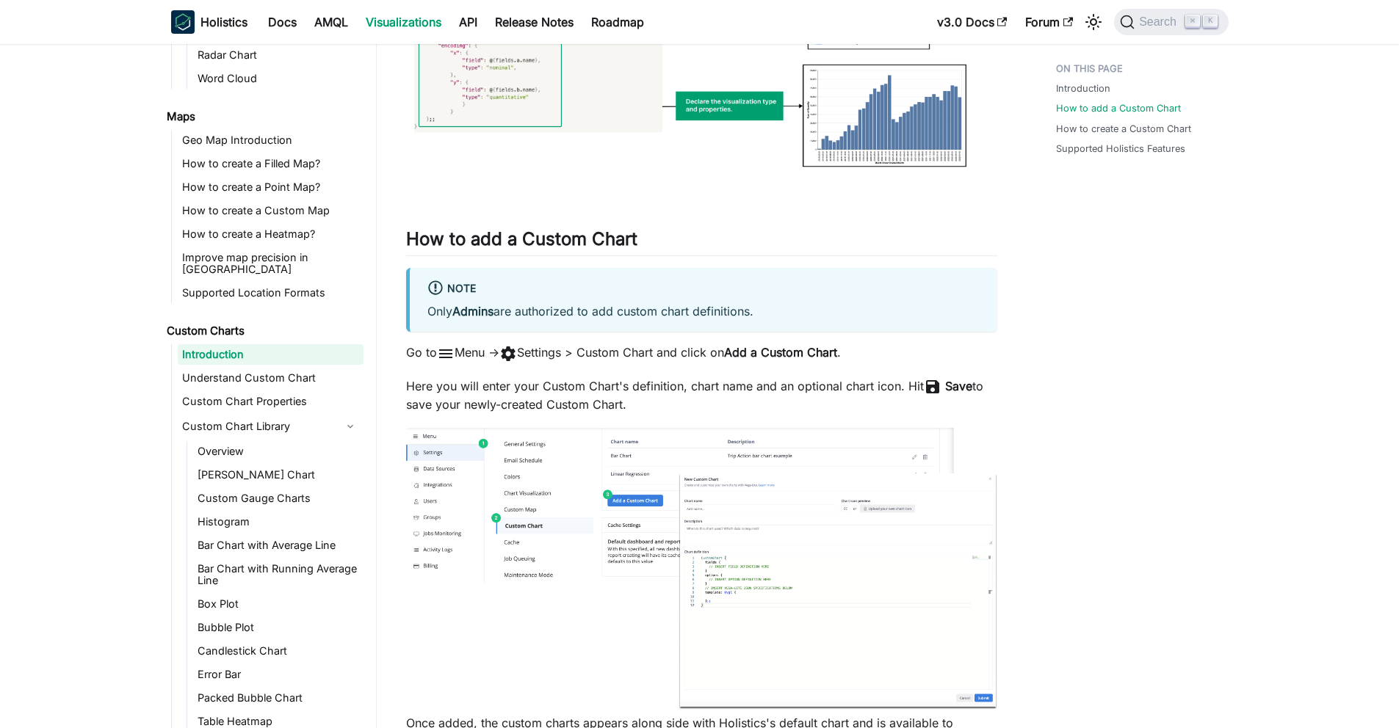
scroll to position [773, 0]
click at [560, 228] on h2 "How to add a Custom Chart ​" at bounding box center [701, 242] width 591 height 28
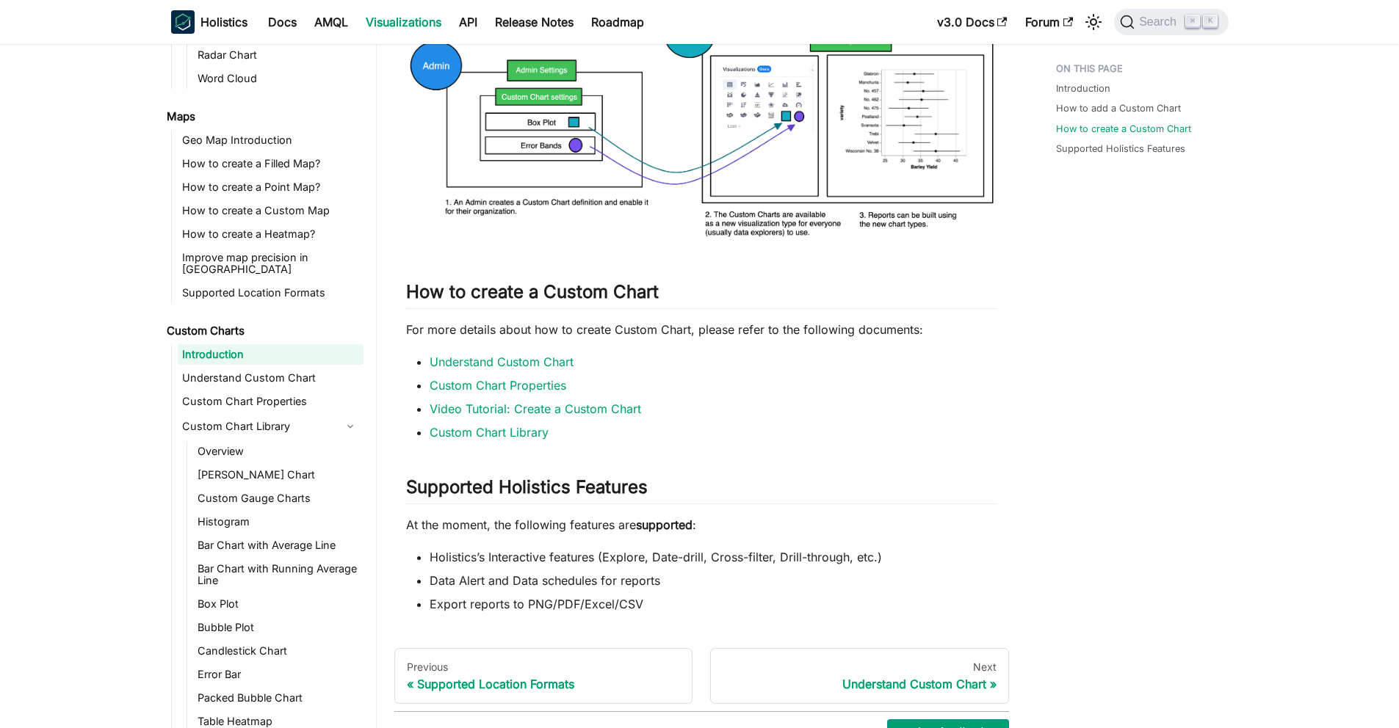
scroll to position [1619, 0]
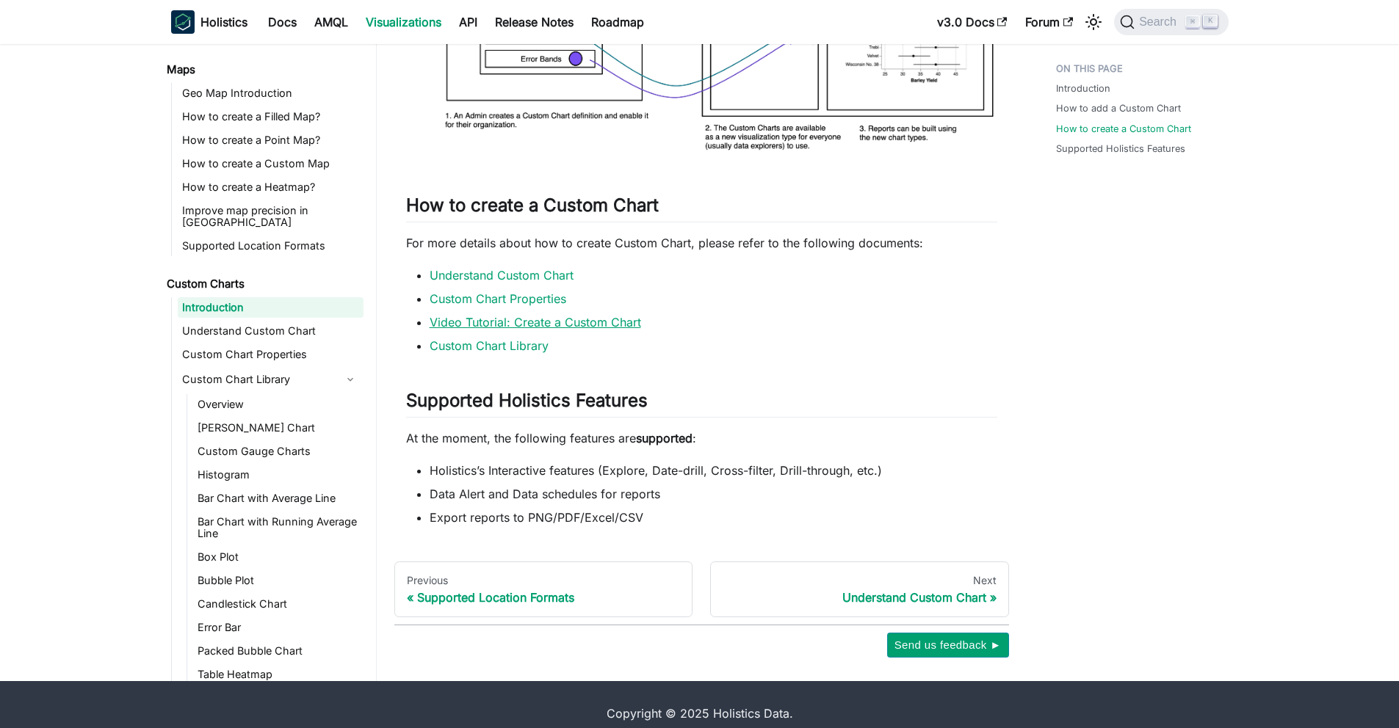
click at [537, 315] on link "Video Tutorial: Create a Custom Chart" at bounding box center [535, 322] width 211 height 15
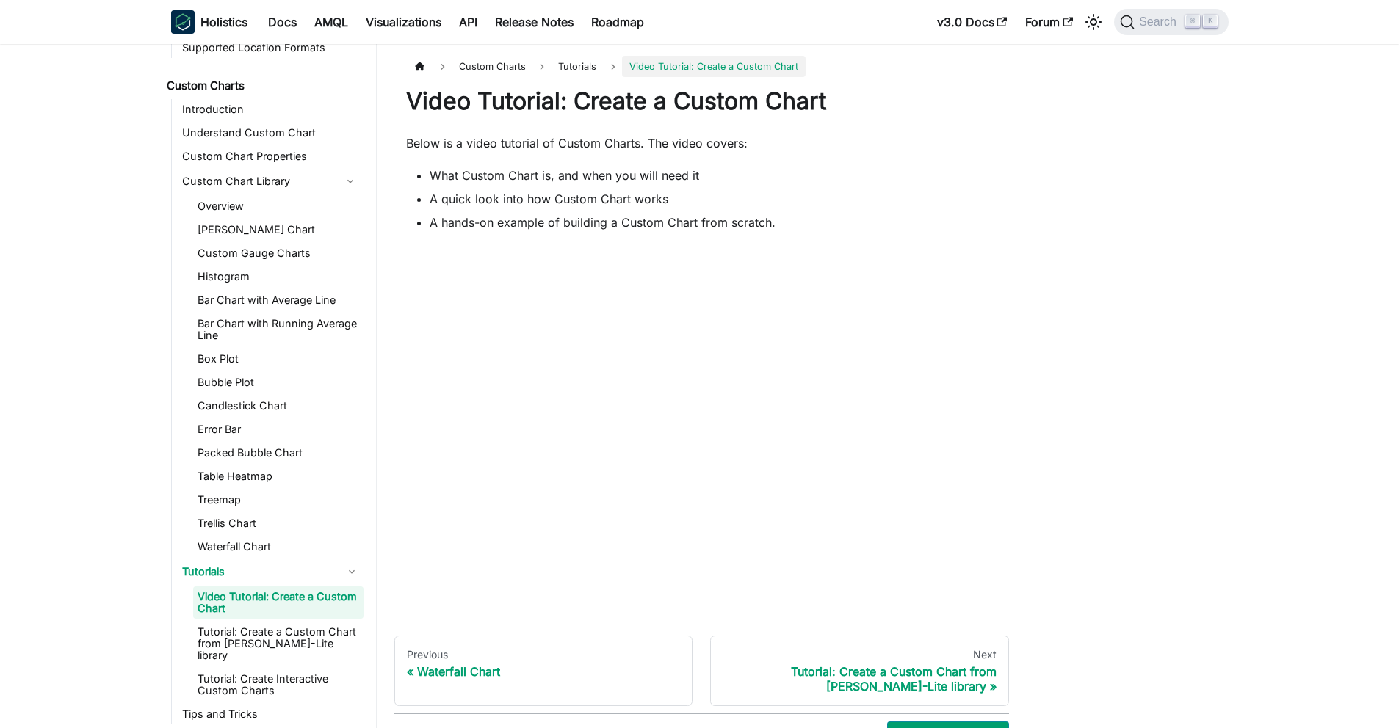
scroll to position [815, 0]
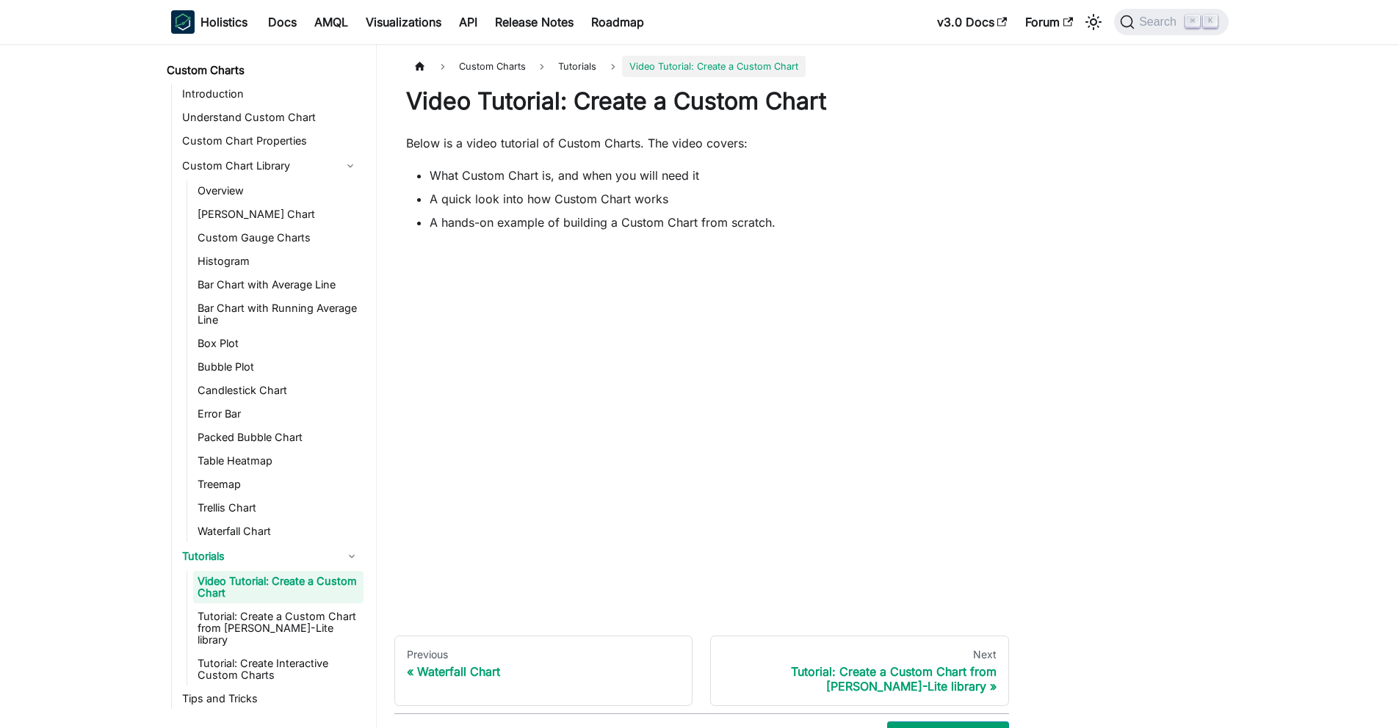
scroll to position [815, 0]
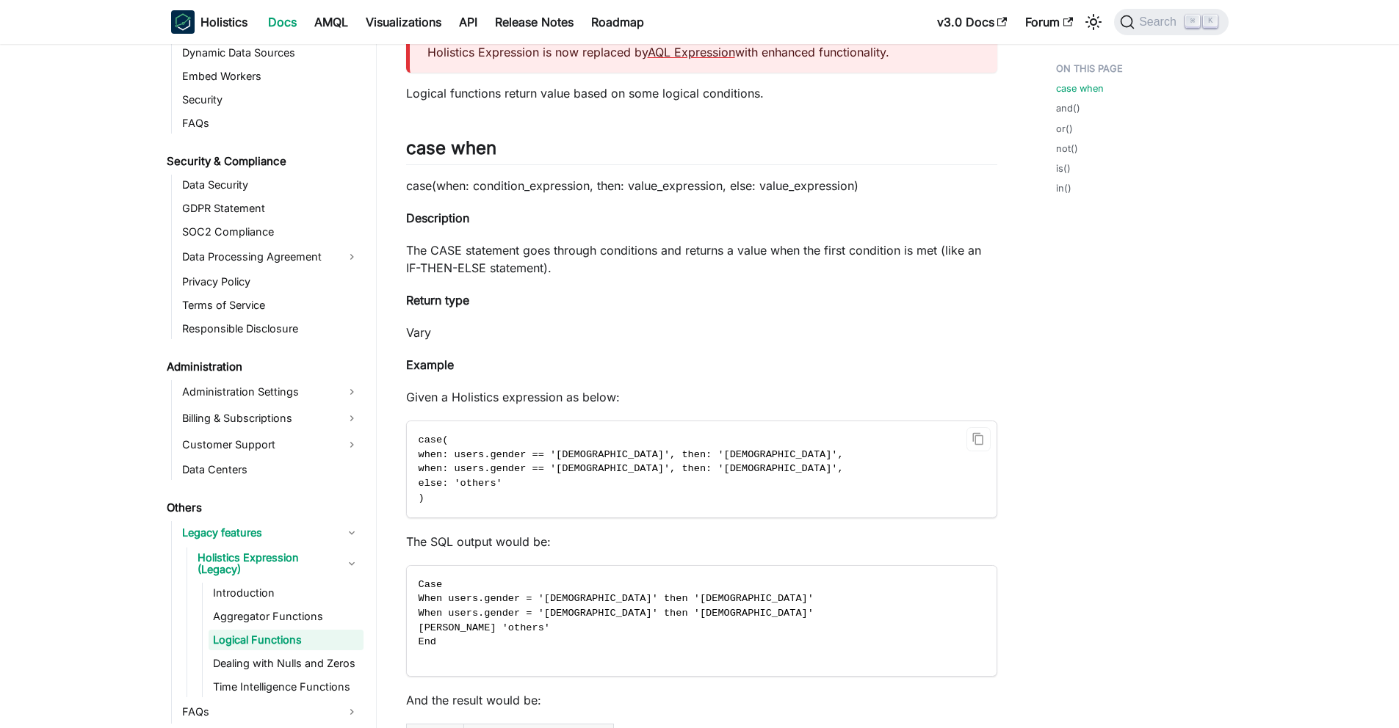
scroll to position [1636, 0]
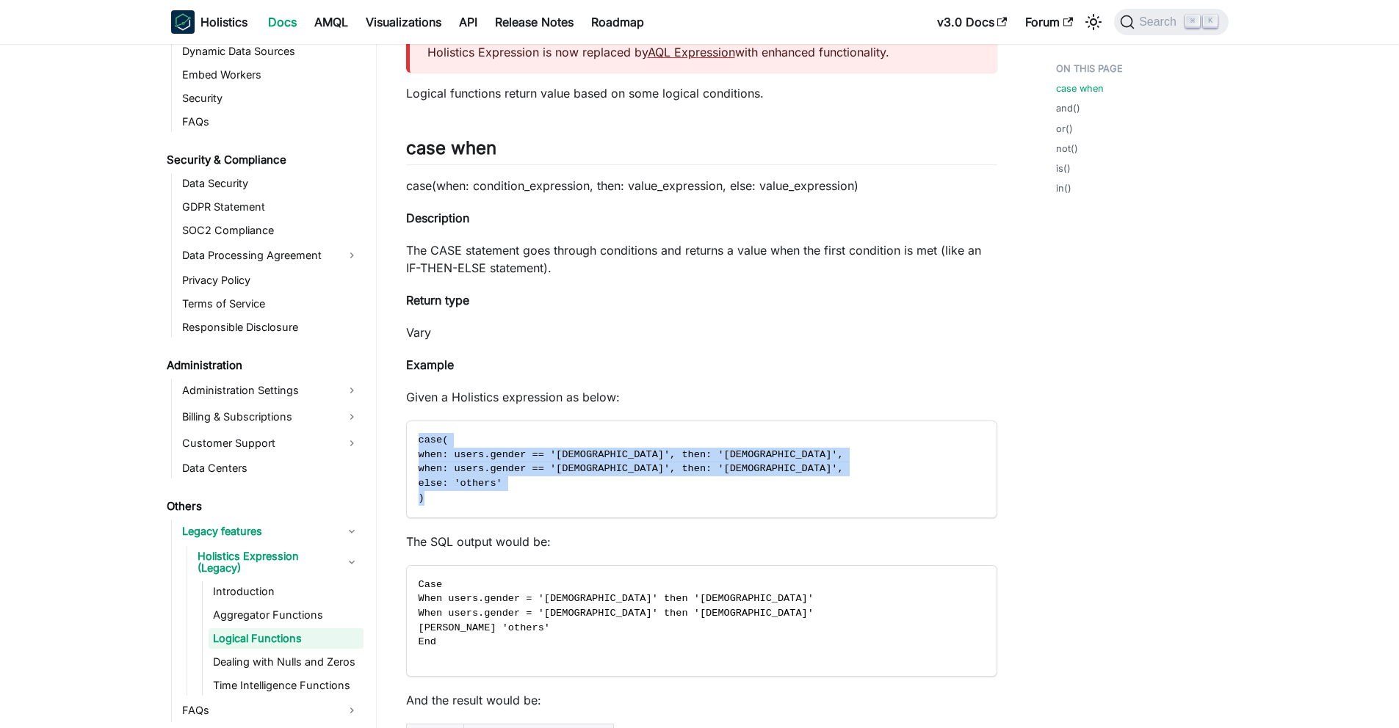
drag, startPoint x: 448, startPoint y: 510, endPoint x: 394, endPoint y: 449, distance: 81.6
copy code "case( when: users.gender == '[DEMOGRAPHIC_DATA]', then: '[DEMOGRAPHIC_DATA]', w…"
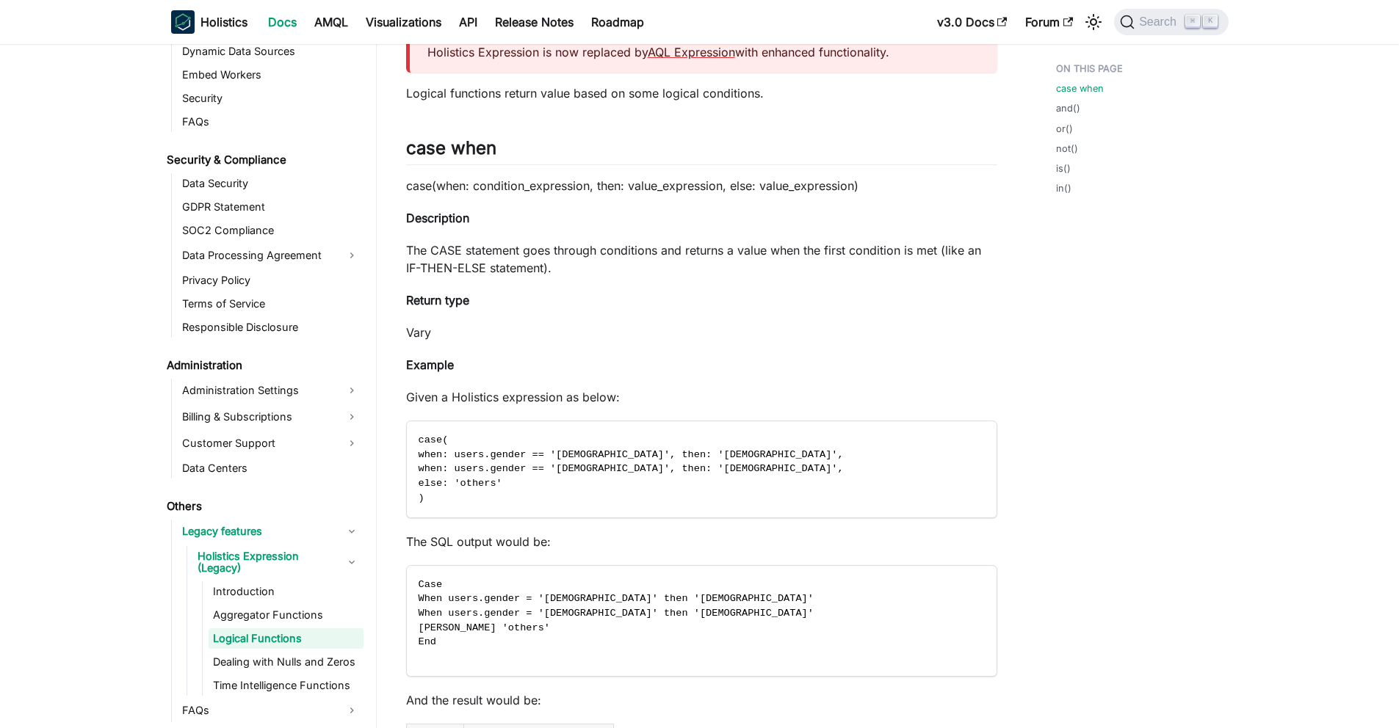
click at [562, 324] on p "Vary" at bounding box center [701, 333] width 591 height 18
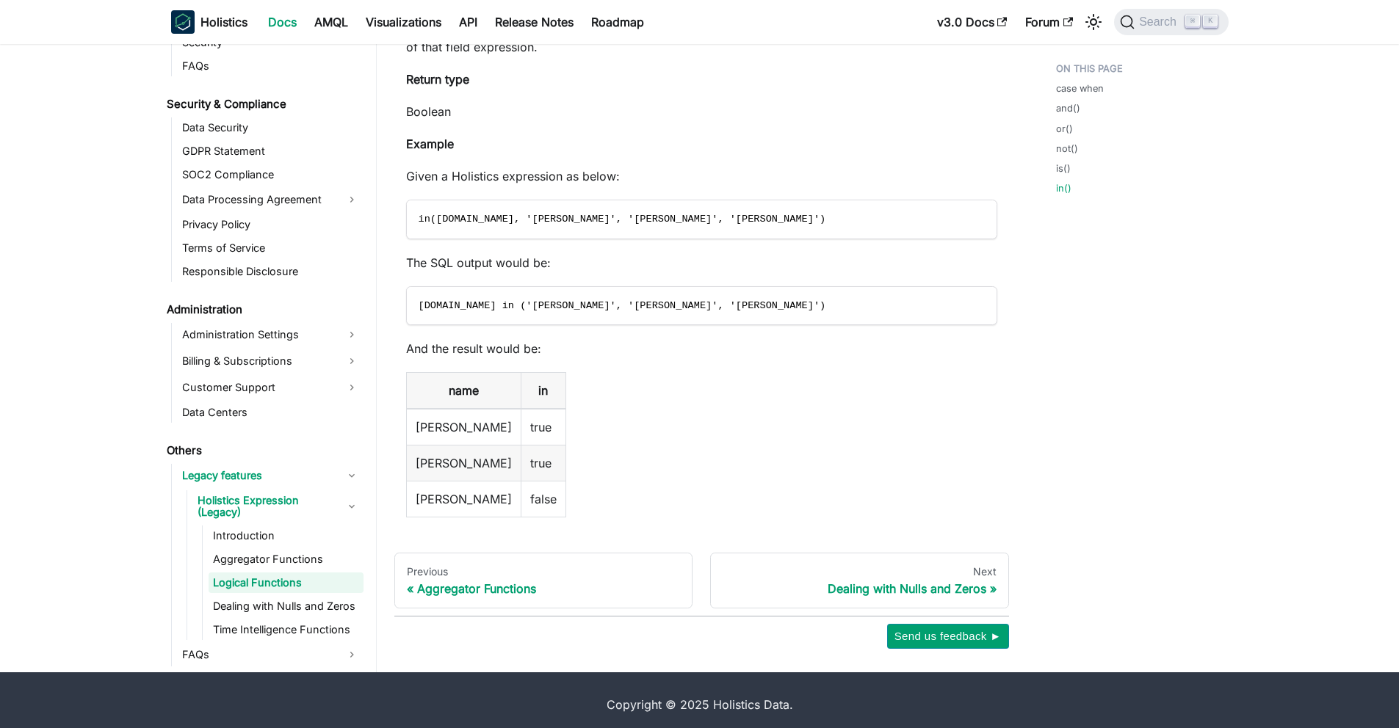
scroll to position [4019, 0]
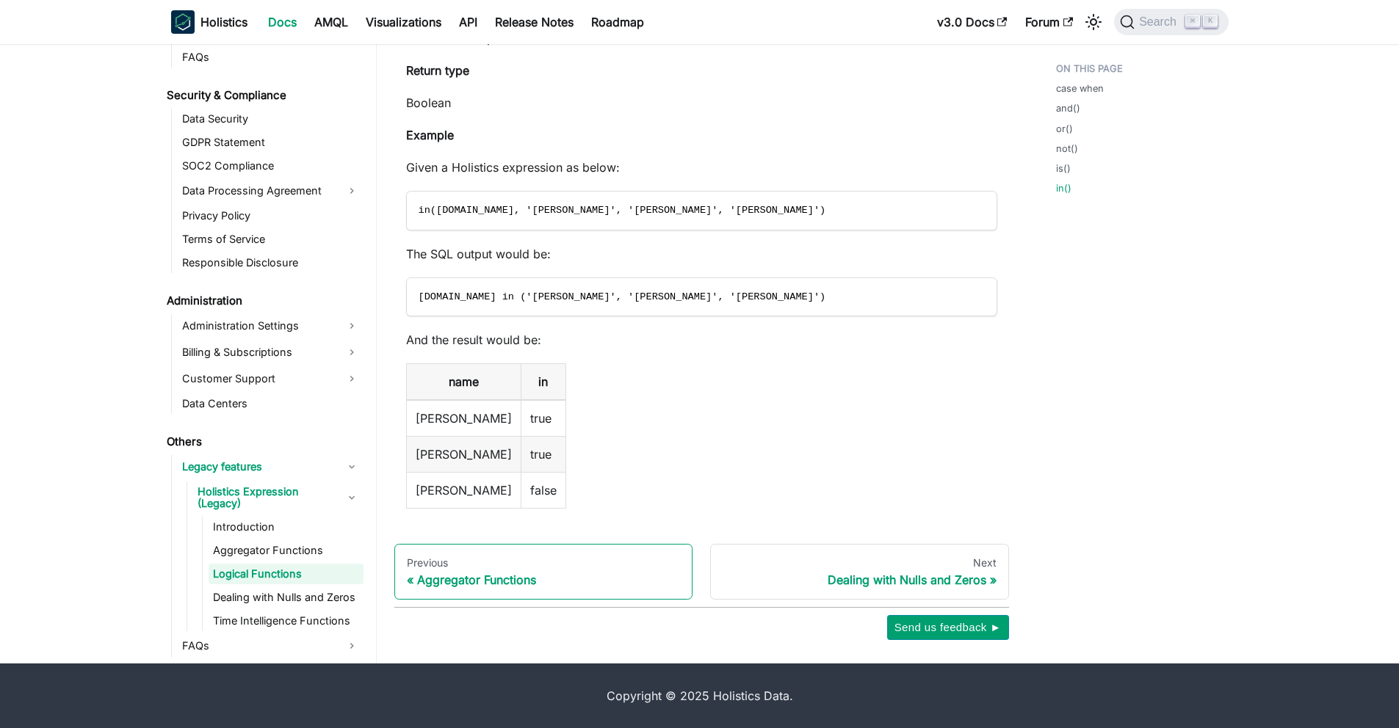
click at [508, 576] on div "Aggregator Functions" at bounding box center [544, 580] width 274 height 15
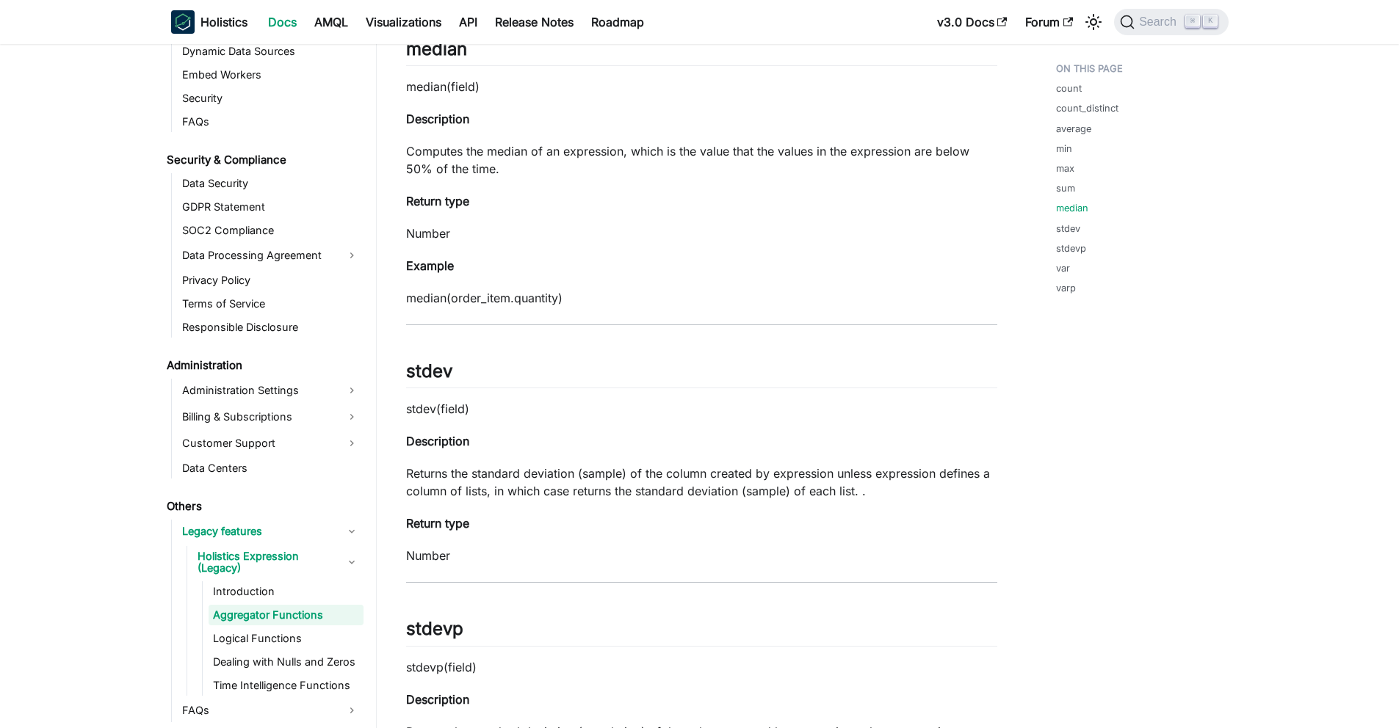
scroll to position [2320, 0]
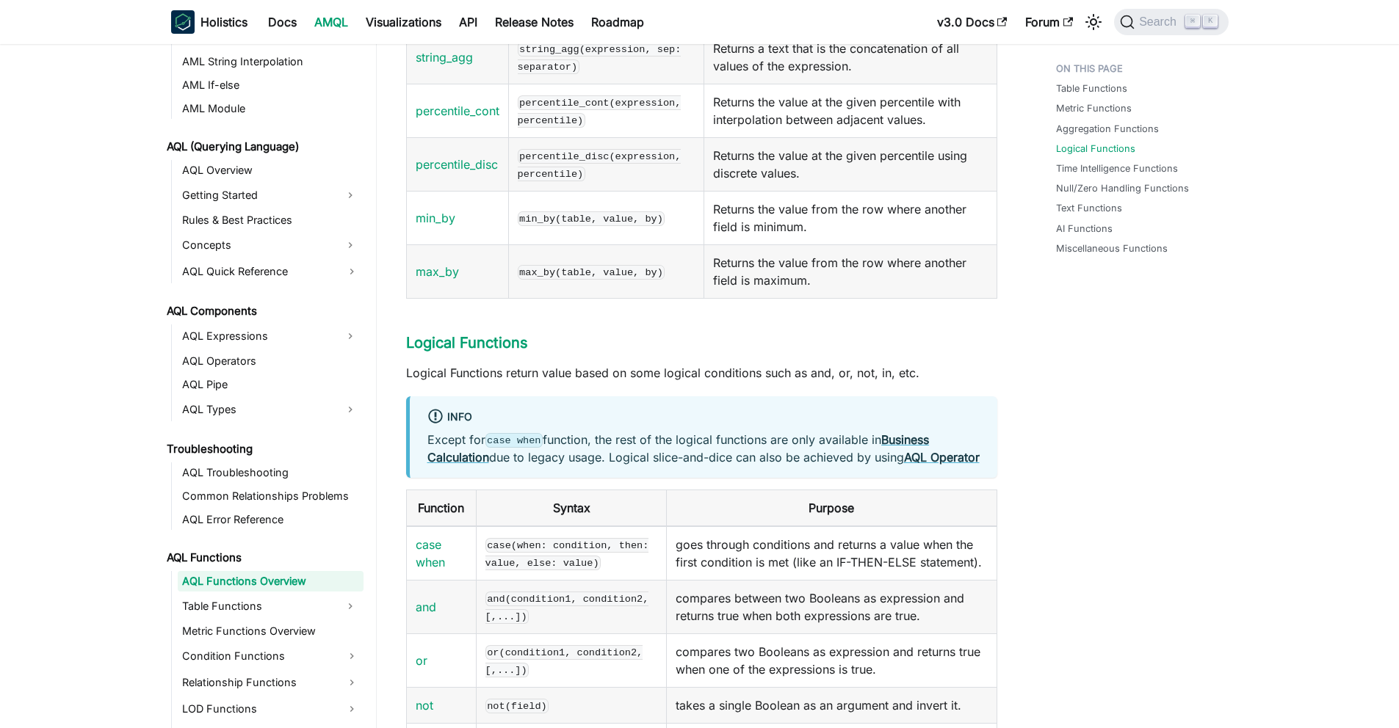
scroll to position [2891, 0]
